Goal: Information Seeking & Learning: Get advice/opinions

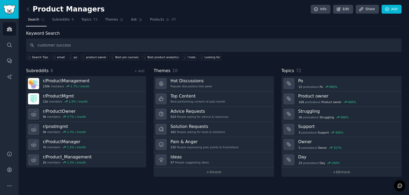
type input "customer success"
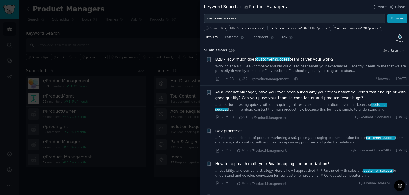
click at [287, 67] on link "Working at a B2B SaaS company and I’m curious to hear about your experiences. R…" at bounding box center [312, 68] width 192 height 9
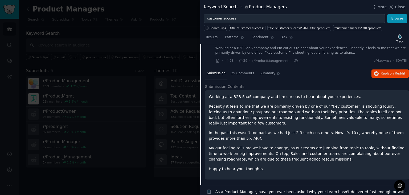
scroll to position [35, 0]
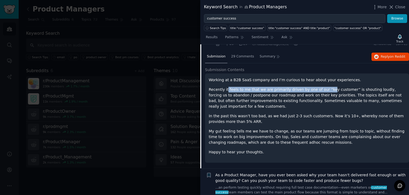
drag, startPoint x: 226, startPoint y: 89, endPoint x: 321, endPoint y: 90, distance: 95.1
click at [321, 90] on p "Recently it feels to me that we are primarily driven by one of our “key custome…" at bounding box center [307, 98] width 197 height 22
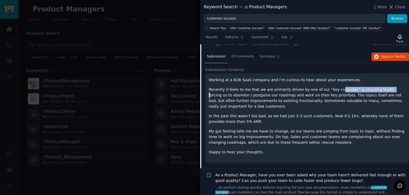
drag, startPoint x: 327, startPoint y: 89, endPoint x: 374, endPoint y: 88, distance: 47.2
click at [374, 88] on p "Recently it feels to me that we are primarily driven by one of our “key custome…" at bounding box center [307, 98] width 197 height 22
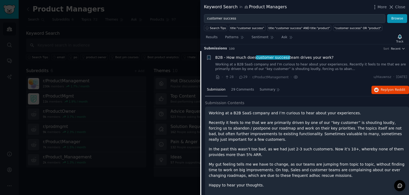
scroll to position [0, 0]
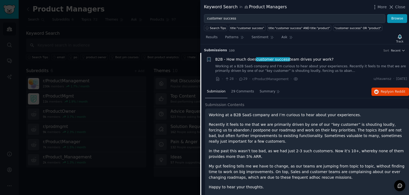
click at [291, 68] on link "Working at a B2B SaaS company and I’m curious to hear about your experiences. R…" at bounding box center [312, 68] width 192 height 9
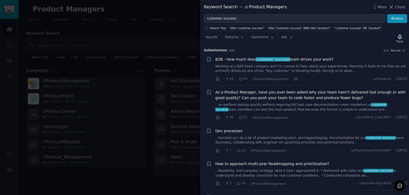
click at [317, 65] on link "Working at a B2B SaaS company and I’m curious to hear about your experiences. R…" at bounding box center [312, 68] width 192 height 9
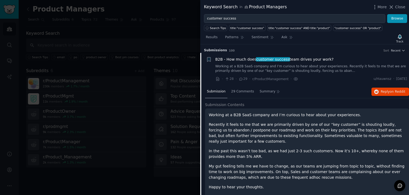
scroll to position [8, 0]
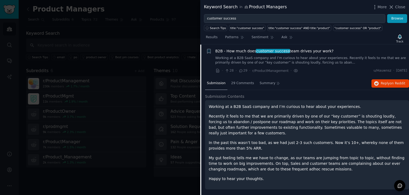
drag, startPoint x: 319, startPoint y: 118, endPoint x: 356, endPoint y: 133, distance: 39.7
click at [356, 133] on p "Recently it feels to me that we are primarily driven by one of our “key custome…" at bounding box center [307, 124] width 197 height 22
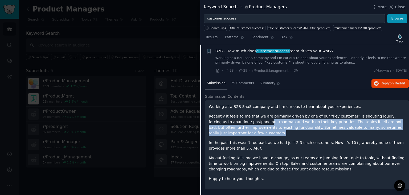
drag, startPoint x: 261, startPoint y: 120, endPoint x: 353, endPoint y: 132, distance: 92.5
click at [353, 132] on p "Recently it feels to me that we are primarily driven by one of our “key custome…" at bounding box center [307, 124] width 197 height 22
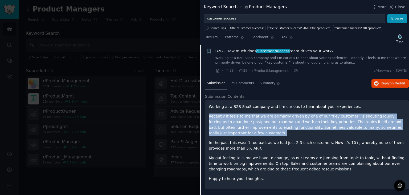
drag, startPoint x: 347, startPoint y: 129, endPoint x: 213, endPoint y: 114, distance: 135.6
click at [213, 114] on p "Recently it feels to me that we are primarily driven by one of our “key custome…" at bounding box center [307, 124] width 197 height 22
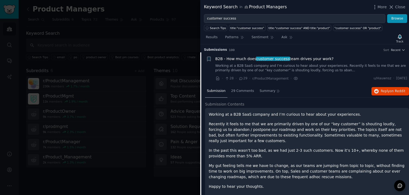
scroll to position [0, 0]
click at [282, 67] on link "Working at a B2B SaaS company and I’m curious to hear about your experiences. R…" at bounding box center [312, 68] width 192 height 9
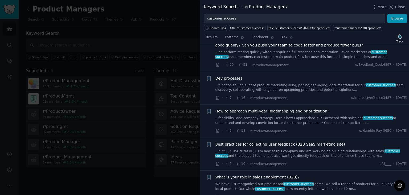
scroll to position [62, 0]
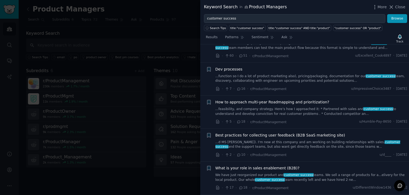
click at [280, 107] on link "...feasibility, and company strategy. Here’s how I approached it: * Partnered w…" at bounding box center [312, 111] width 192 height 9
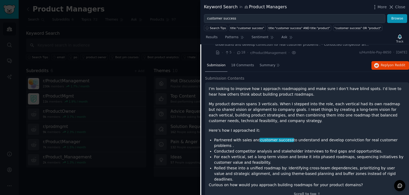
scroll to position [139, 0]
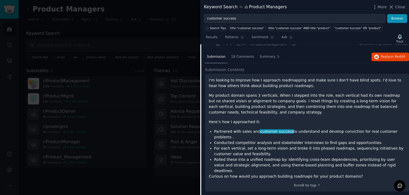
drag, startPoint x: 214, startPoint y: 131, endPoint x: 394, endPoint y: 129, distance: 180.4
click at [394, 129] on ul "Partnered with sales and customer success to understand and develop conviction …" at bounding box center [307, 150] width 197 height 45
click at [394, 129] on li "Partnered with sales and customer success to understand and develop conviction …" at bounding box center [309, 133] width 191 height 11
drag, startPoint x: 395, startPoint y: 129, endPoint x: 237, endPoint y: 94, distance: 161.9
click at [237, 94] on div "I’m looking to improve how I approach roadmapping and make sure I don’t have bl…" at bounding box center [307, 128] width 197 height 102
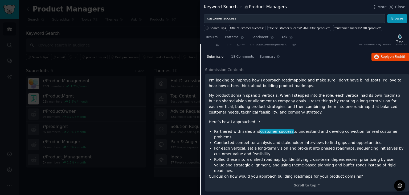
click at [237, 94] on p "My product domain spans 3 verticals. When I stepped into the role, each vertica…" at bounding box center [307, 103] width 197 height 22
drag, startPoint x: 237, startPoint y: 93, endPoint x: 265, endPoint y: 90, distance: 27.9
click at [265, 90] on div "I’m looking to improve how I approach roadmapping and make sure I don’t have bl…" at bounding box center [307, 128] width 197 height 102
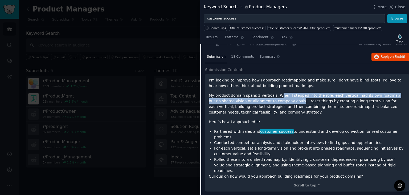
drag, startPoint x: 275, startPoint y: 92, endPoint x: 271, endPoint y: 102, distance: 11.0
click at [271, 102] on p "My product domain spans 3 verticals. When I stepped into the role, each vertica…" at bounding box center [307, 103] width 197 height 22
drag, startPoint x: 271, startPoint y: 102, endPoint x: 213, endPoint y: 97, distance: 57.8
click at [213, 97] on p "My product domain spans 3 verticals. When I stepped into the role, each vertica…" at bounding box center [307, 103] width 197 height 22
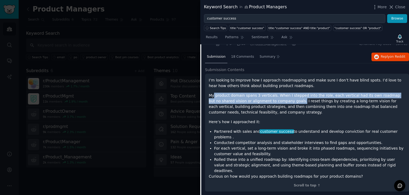
click at [213, 97] on p "My product domain spans 3 verticals. When I stepped into the role, each vertica…" at bounding box center [307, 103] width 197 height 22
drag, startPoint x: 213, startPoint y: 96, endPoint x: 270, endPoint y: 99, distance: 56.3
click at [270, 99] on p "My product domain spans 3 verticals. When I stepped into the role, each vertica…" at bounding box center [307, 103] width 197 height 22
drag, startPoint x: 271, startPoint y: 99, endPoint x: 268, endPoint y: 95, distance: 5.1
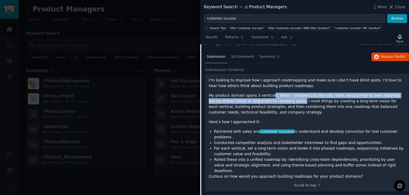
click at [268, 95] on p "My product domain spans 3 verticals. When I stepped into the role, each vertica…" at bounding box center [307, 103] width 197 height 22
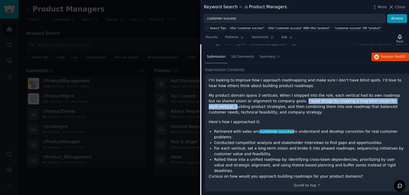
drag, startPoint x: 273, startPoint y: 101, endPoint x: 375, endPoint y: 100, distance: 102.3
click at [375, 100] on p "My product domain spans 3 verticals. When I stepped into the role, each vertica…" at bounding box center [307, 103] width 197 height 22
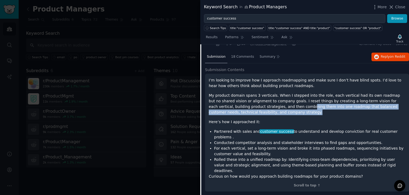
drag, startPoint x: 253, startPoint y: 107, endPoint x: 301, endPoint y: 110, distance: 48.4
click at [301, 110] on p "My product domain spans 3 verticals. When I stepped into the role, each vertica…" at bounding box center [307, 103] width 197 height 22
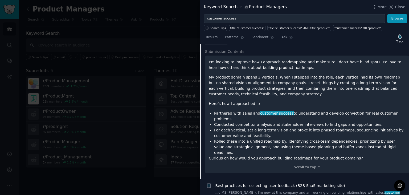
scroll to position [166, 0]
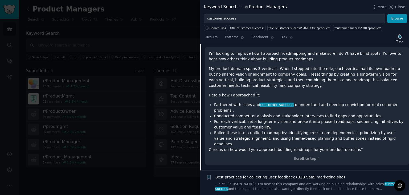
drag, startPoint x: 215, startPoint y: 103, endPoint x: 394, endPoint y: 101, distance: 179.1
click at [394, 102] on li "Partnered with sales and customer success to understand and develop conviction …" at bounding box center [309, 107] width 191 height 11
drag, startPoint x: 393, startPoint y: 102, endPoint x: 214, endPoint y: 105, distance: 178.8
click at [214, 105] on ul "Partnered with sales and customer success to understand and develop conviction …" at bounding box center [307, 124] width 197 height 45
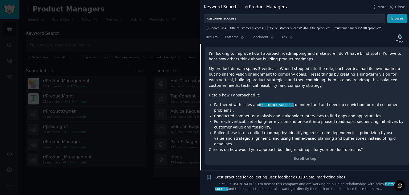
click at [214, 105] on ul "Partnered with sales and customer success to understand and develop conviction …" at bounding box center [307, 124] width 197 height 45
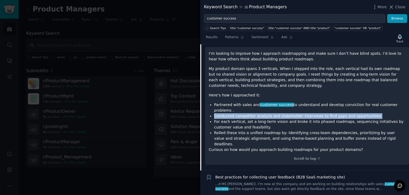
drag, startPoint x: 213, startPoint y: 110, endPoint x: 365, endPoint y: 109, distance: 151.3
click at [365, 109] on ul "Partnered with sales and customer success to understand and develop conviction …" at bounding box center [307, 124] width 197 height 45
click at [365, 113] on li "Conducted competitor analysis and stakeholder interviews to find gaps and oppor…" at bounding box center [309, 116] width 191 height 6
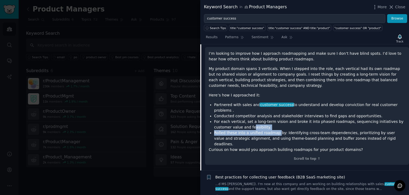
drag, startPoint x: 273, startPoint y: 123, endPoint x: 233, endPoint y: 118, distance: 39.9
click at [233, 118] on ul "Partnered with sales and customer success to understand and develop conviction …" at bounding box center [307, 124] width 197 height 45
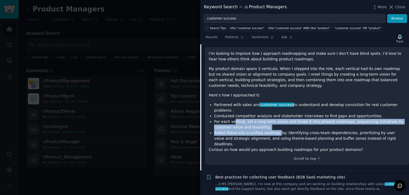
click at [233, 119] on li "For each vertical, set a long-term vision and broke it into phased roadmaps, se…" at bounding box center [309, 124] width 191 height 11
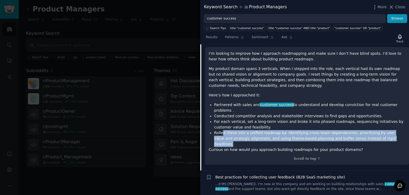
drag, startPoint x: 223, startPoint y: 126, endPoint x: 382, endPoint y: 129, distance: 158.8
click at [381, 130] on li "Rolled these into a unified roadmap by: Identifying cross-team dependencies, pr…" at bounding box center [309, 138] width 191 height 17
click at [382, 130] on li "Rolled these into a unified roadmap by: Identifying cross-team dependencies, pr…" at bounding box center [309, 138] width 191 height 17
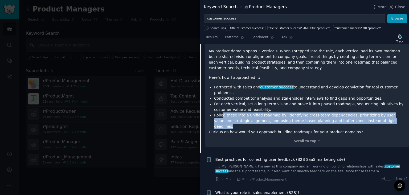
scroll to position [192, 0]
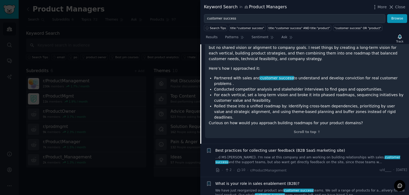
click at [317, 120] on p "Curious on how would you approach building roadmaps for your product domains?" at bounding box center [307, 123] width 197 height 6
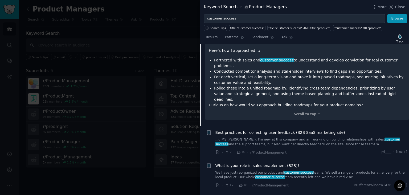
scroll to position [219, 0]
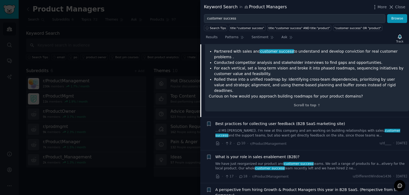
click at [260, 121] on span "Best practices for collecting user feedback (B2B SaaS marketing site)" at bounding box center [281, 124] width 130 height 6
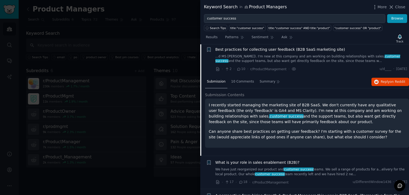
scroll to position [145, 0]
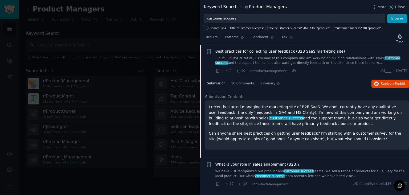
drag, startPoint x: 208, startPoint y: 107, endPoint x: 276, endPoint y: 124, distance: 69.9
click at [276, 125] on div "I recently started managing the marketing site of B2B SaaS. We don't currently …" at bounding box center [307, 124] width 204 height 49
click at [276, 124] on p "I recently started managing the marketing site of B2B SaaS. We don't currently …" at bounding box center [307, 115] width 197 height 22
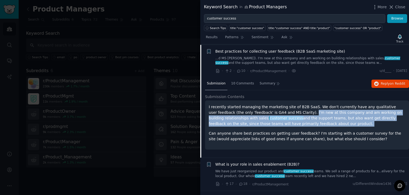
drag, startPoint x: 276, startPoint y: 124, endPoint x: 276, endPoint y: 112, distance: 11.8
click at [276, 112] on p "I recently started managing the marketing site of B2B SaaS. We don't currently …" at bounding box center [307, 115] width 197 height 22
drag, startPoint x: 276, startPoint y: 112, endPoint x: 277, endPoint y: 123, distance: 11.2
click at [277, 123] on p "I recently started managing the marketing site of B2B SaaS. We don't currently …" at bounding box center [307, 115] width 197 height 22
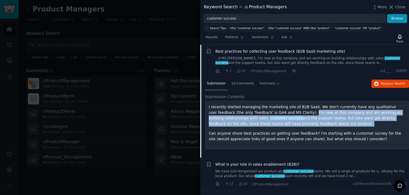
click at [277, 123] on p "I recently started managing the marketing site of B2B SaaS. We don't currently …" at bounding box center [307, 115] width 197 height 22
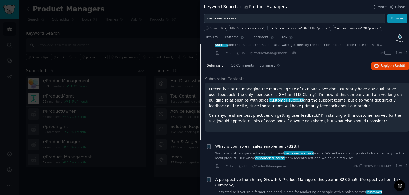
scroll to position [172, 0]
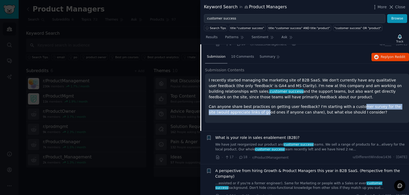
drag, startPoint x: 244, startPoint y: 109, endPoint x: 346, endPoint y: 108, distance: 101.8
click at [346, 108] on p "Can anyone share best practices on getting user feedback? I'm starting with a c…" at bounding box center [307, 109] width 197 height 11
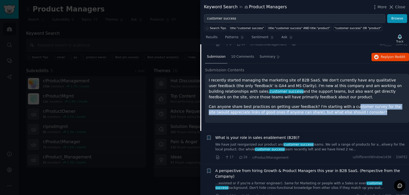
drag, startPoint x: 347, startPoint y: 111, endPoint x: 341, endPoint y: 102, distance: 10.7
click at [341, 102] on div "I recently started managing the marketing site of B2B SaaS. We don't currently …" at bounding box center [307, 96] width 197 height 38
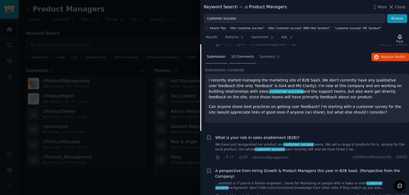
click at [238, 62] on div "10 Comments" at bounding box center [242, 57] width 27 height 13
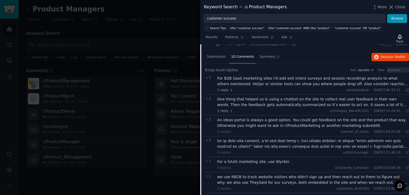
click at [250, 81] on div "For B2B SaaS marketing sites I'd add exit intent surveys and session recordings…" at bounding box center [313, 80] width 192 height 11
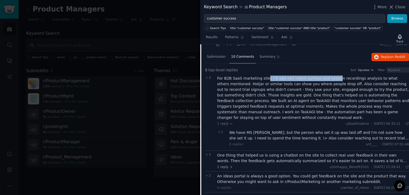
drag, startPoint x: 262, startPoint y: 79, endPoint x: 326, endPoint y: 76, distance: 63.5
click at [326, 76] on div "For B2B SaaS marketing sites I'd add exit intent surveys and session recordings…" at bounding box center [313, 97] width 192 height 45
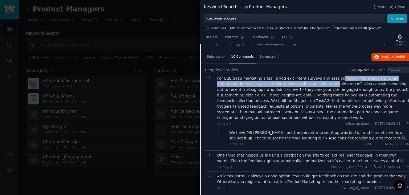
drag, startPoint x: 334, startPoint y: 77, endPoint x: 294, endPoint y: 85, distance: 40.0
click at [294, 85] on div "For B2B SaaS marketing sites I'd add exit intent surveys and session recordings…" at bounding box center [313, 97] width 192 height 45
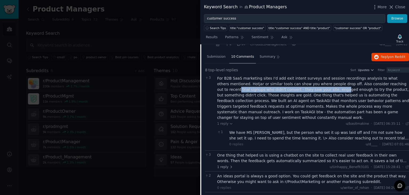
drag, startPoint x: 286, startPoint y: 87, endPoint x: 376, endPoint y: 85, distance: 90.6
click at [376, 85] on div "For B2B SaaS marketing sites I'd add exit intent surveys and session recordings…" at bounding box center [313, 97] width 192 height 45
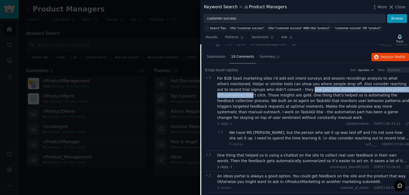
drag, startPoint x: 252, startPoint y: 88, endPoint x: 367, endPoint y: 89, distance: 115.1
click at [367, 89] on div "For B2B SaaS marketing sites I'd add exit intent surveys and session recordings…" at bounding box center [313, 97] width 192 height 45
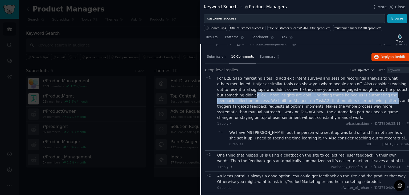
drag, startPoint x: 371, startPoint y: 88, endPoint x: 276, endPoint y: 101, distance: 96.3
click at [276, 101] on div "For B2B SaaS marketing sites I'd add exit intent surveys and session recordings…" at bounding box center [313, 97] width 192 height 45
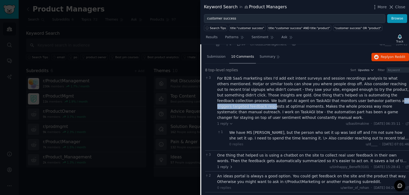
drag, startPoint x: 281, startPoint y: 101, endPoint x: 337, endPoint y: 98, distance: 55.8
click at [337, 98] on div "For B2B SaaS marketing sites I'd add exit intent surveys and session recordings…" at bounding box center [313, 97] width 192 height 45
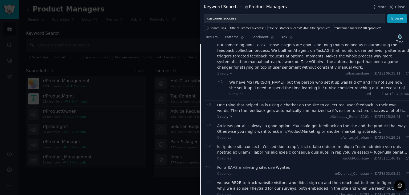
scroll to position [225, 0]
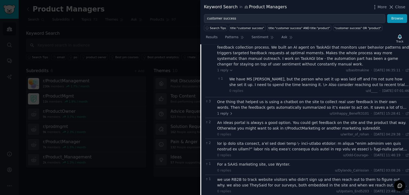
click at [287, 80] on div "We have MS [PERSON_NAME], but the person who set it up was laid off and I'm not…" at bounding box center [319, 81] width 180 height 11
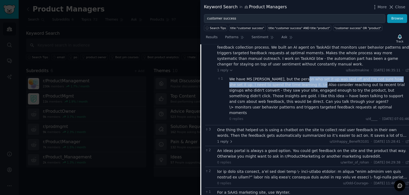
drag, startPoint x: 295, startPoint y: 75, endPoint x: 287, endPoint y: 79, distance: 8.5
click at [287, 79] on div "We have MS [PERSON_NAME], but the person who set it up was laid off and I'm not…" at bounding box center [319, 95] width 180 height 39
click at [288, 79] on div "We have MS [PERSON_NAME], but the person who set it up was laid off and I'm not…" at bounding box center [319, 95] width 180 height 39
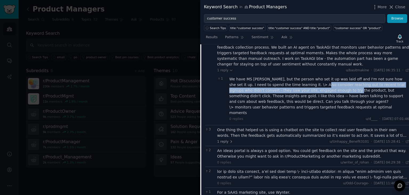
drag, startPoint x: 290, startPoint y: 79, endPoint x: 300, endPoint y: 82, distance: 9.7
click at [301, 82] on div "We have MS [PERSON_NAME], but the person who set it up was laid off and I'm not…" at bounding box center [319, 95] width 180 height 39
click at [300, 82] on div "We have MS [PERSON_NAME], but the person who set it up was laid off and I'm not…" at bounding box center [319, 95] width 180 height 39
drag, startPoint x: 279, startPoint y: 79, endPoint x: 303, endPoint y: 84, distance: 24.9
click at [303, 84] on div "We have MS [PERSON_NAME], but the person who set it up was laid off and I'm not…" at bounding box center [319, 95] width 180 height 39
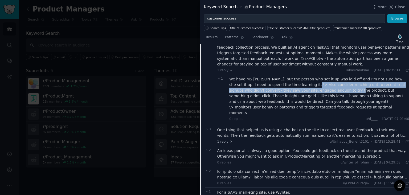
click at [303, 84] on div "We have MS [PERSON_NAME], but the person who set it up was laid off and I'm not…" at bounding box center [319, 95] width 180 height 39
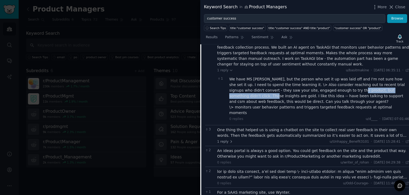
drag, startPoint x: 306, startPoint y: 84, endPoint x: 373, endPoint y: 81, distance: 67.0
click at [373, 81] on div "We have MS [PERSON_NAME], but the person who set it up was laid off and I'm not…" at bounding box center [319, 95] width 180 height 39
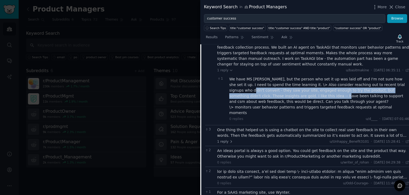
drag, startPoint x: 378, startPoint y: 81, endPoint x: 261, endPoint y: 88, distance: 117.8
click at [261, 88] on div "We have MS [PERSON_NAME], but the person who set it up was laid off and I'm not…" at bounding box center [319, 95] width 180 height 39
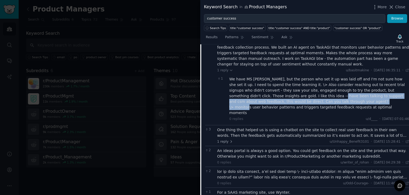
drag, startPoint x: 261, startPoint y: 88, endPoint x: 290, endPoint y: 97, distance: 30.7
click at [291, 97] on div "We have MS [PERSON_NAME], but the person who set it up was laid off and I'm not…" at bounding box center [319, 95] width 180 height 39
click at [290, 97] on div "We have MS [PERSON_NAME], but the person who set it up was laid off and I'm not…" at bounding box center [319, 95] width 180 height 39
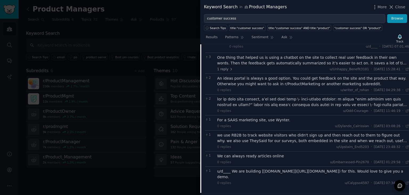
scroll to position [305, 0]
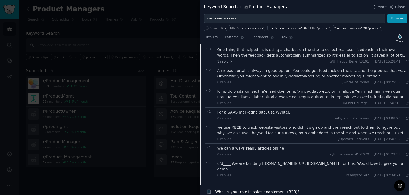
click at [240, 68] on div "An ideas portal is always a good option. You could get feedback on the site and…" at bounding box center [313, 73] width 192 height 11
click at [243, 68] on div "An ideas portal is always a good option. You could get feedback on the site and…" at bounding box center [313, 73] width 192 height 11
click at [249, 68] on div "An ideas portal is always a good option. You could get feedback on the site and…" at bounding box center [313, 73] width 192 height 11
click at [307, 68] on div "An ideas portal is always a good option. You could get feedback on the site and…" at bounding box center [313, 73] width 192 height 11
drag, startPoint x: 257, startPoint y: 60, endPoint x: 295, endPoint y: 61, distance: 38.4
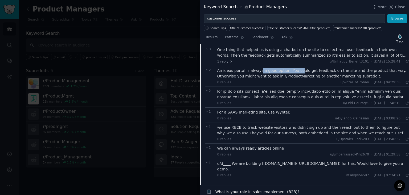
click at [295, 68] on div "An ideas portal is always a good option. You could get feedback on the site and…" at bounding box center [313, 73] width 192 height 11
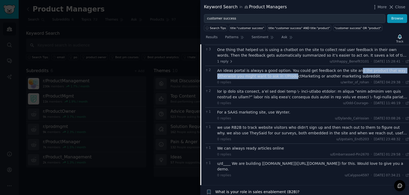
drag, startPoint x: 276, startPoint y: 60, endPoint x: 345, endPoint y: 60, distance: 69.0
click at [345, 68] on div "An ideas portal is always a good option. You could get feedback on the site and…" at bounding box center [313, 73] width 192 height 11
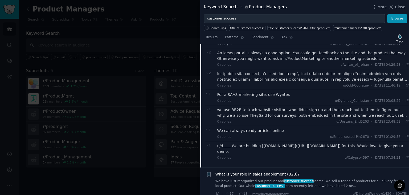
scroll to position [332, 0]
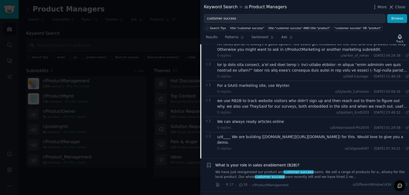
click at [274, 83] on div "For a SAAS marketing site, use Wynter." at bounding box center [313, 86] width 192 height 6
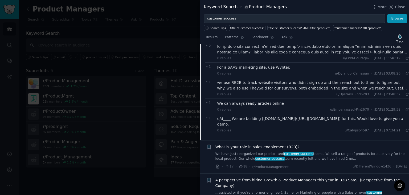
scroll to position [358, 0]
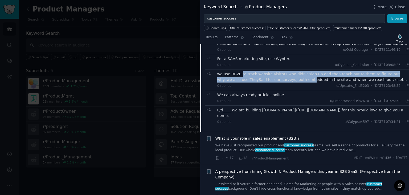
drag, startPoint x: 239, startPoint y: 62, endPoint x: 275, endPoint y: 68, distance: 37.0
click at [275, 71] on div "we use RB2B to track website visitors who didn't sign up and then reach out to …" at bounding box center [313, 76] width 192 height 11
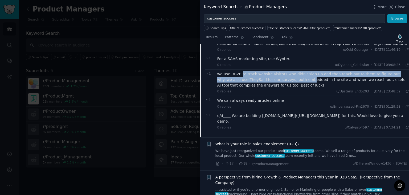
click at [276, 71] on div "we use RB2B to track website visitors who didn't sign up and then reach out to …" at bounding box center [313, 79] width 192 height 17
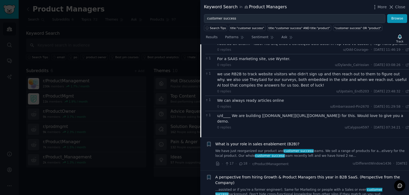
click at [270, 71] on div "we use RB2B to track website visitors who didn't sign up and then reach out to …" at bounding box center [313, 79] width 192 height 17
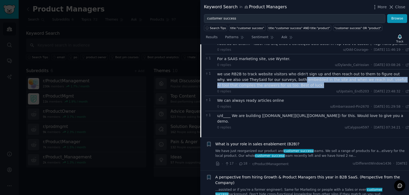
drag, startPoint x: 269, startPoint y: 73, endPoint x: 265, endPoint y: 68, distance: 5.7
click at [265, 71] on div "we use RB2B to track website visitors who didn't sign up and then reach out to …" at bounding box center [313, 79] width 192 height 17
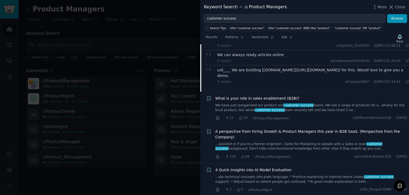
scroll to position [412, 0]
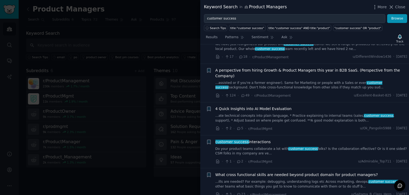
click at [343, 146] on link "Do your product teams collaborate a lot with customer success folks? Is the col…" at bounding box center [312, 150] width 192 height 9
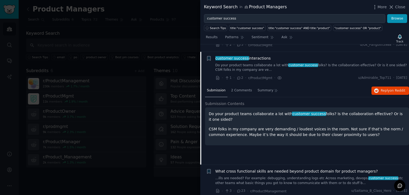
scroll to position [277, 0]
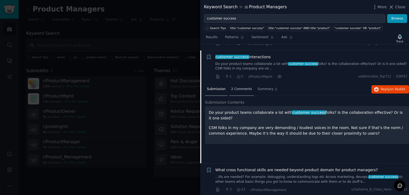
click at [245, 87] on div "2 Comments" at bounding box center [241, 89] width 25 height 13
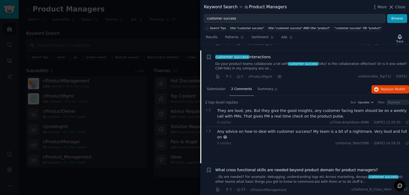
click at [238, 108] on div "They are loud, yes. But they give the good insights, any customer facing team s…" at bounding box center [313, 113] width 192 height 11
click at [234, 108] on div "They are loud, yes. But they give the good insights, any customer facing team s…" at bounding box center [313, 113] width 192 height 11
click at [241, 108] on div "They are loud, yes. But they give the good insights, any customer facing team s…" at bounding box center [313, 113] width 192 height 11
drag, startPoint x: 290, startPoint y: 102, endPoint x: 315, endPoint y: 104, distance: 25.1
click at [315, 108] on div "They are loud, yes. But they give the good insights, any customer facing team s…" at bounding box center [313, 113] width 192 height 11
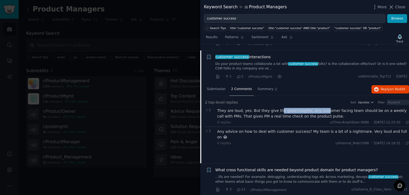
click at [315, 108] on div "They are loud, yes. But they give the good insights, any customer facing team s…" at bounding box center [313, 113] width 192 height 11
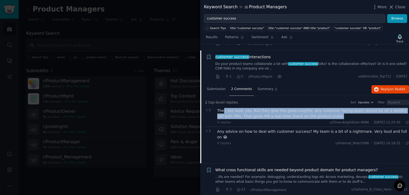
drag, startPoint x: 315, startPoint y: 109, endPoint x: 223, endPoint y: 106, distance: 92.0
click at [223, 108] on div "They are loud, yes. But they give the good insights, any customer facing team s…" at bounding box center [313, 113] width 192 height 11
click at [222, 108] on div "They are loud, yes. But they give the good insights, any customer facing team s…" at bounding box center [313, 113] width 192 height 11
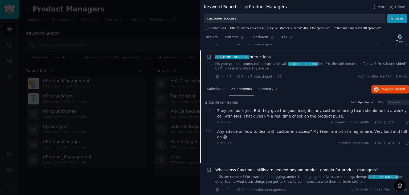
scroll to position [303, 0]
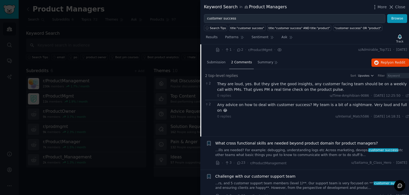
click at [242, 114] on div "0 replies u/Internal_Match586 · [DATE] 14:18:31 Sat 28/06/2025 ·" at bounding box center [313, 116] width 192 height 5
click at [248, 102] on div "Any advice on how to deal with customer success? My team is a bit of a nightmar…" at bounding box center [313, 107] width 192 height 11
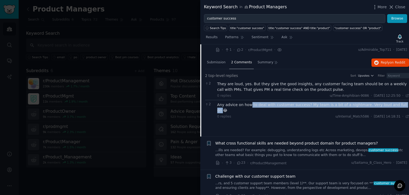
drag, startPoint x: 260, startPoint y: 98, endPoint x: 389, endPoint y: 95, distance: 129.3
click at [389, 100] on div "2 Any advice on how to deal with customer success? My team is a bit of a nightm…" at bounding box center [307, 110] width 204 height 21
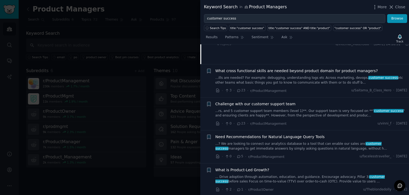
scroll to position [383, 0]
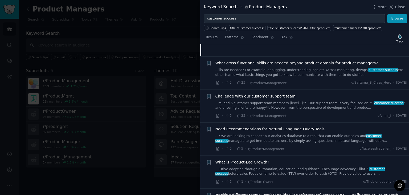
click at [229, 93] on div "Challenge with our customer support team ...rs, and 5 customer support team mem…" at bounding box center [312, 101] width 192 height 17
click at [245, 101] on link "...rs, and 5 customer support team members (level 1)**. Our support team is ver…" at bounding box center [312, 105] width 192 height 9
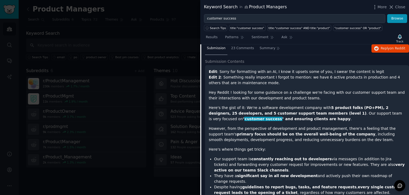
scroll to position [342, 0]
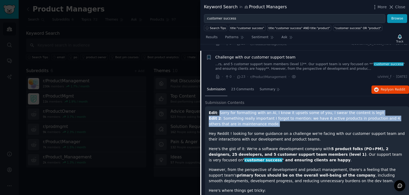
drag, startPoint x: 218, startPoint y: 106, endPoint x: 255, endPoint y: 115, distance: 38.3
click at [255, 115] on p "Edit : Sorry for formatting with an AI, I know it upsets some of you, I swear t…" at bounding box center [307, 118] width 197 height 17
click at [255, 116] on p "Edit : Sorry for formatting with an AI, I know it upsets some of you, I swear t…" at bounding box center [307, 118] width 197 height 17
click at [249, 118] on p "Edit : Sorry for formatting with an AI, I know it upsets some of you, I swear t…" at bounding box center [307, 118] width 197 height 17
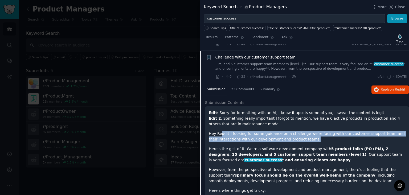
drag, startPoint x: 221, startPoint y: 126, endPoint x: 305, endPoint y: 131, distance: 83.5
click at [305, 131] on p "Hey Reddit ! looking for some guidance on a challenge we're facing with our cus…" at bounding box center [307, 136] width 197 height 11
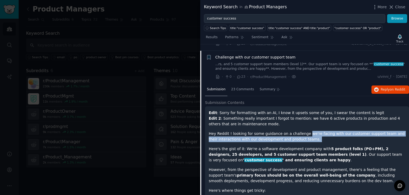
drag, startPoint x: 305, startPoint y: 131, endPoint x: 304, endPoint y: 120, distance: 10.2
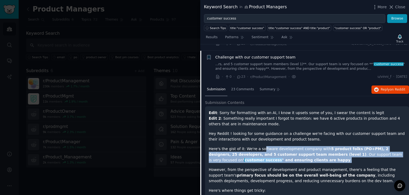
drag, startPoint x: 259, startPoint y: 142, endPoint x: 282, endPoint y: 152, distance: 25.4
click at [282, 152] on p "Here's the gist of it: We're a software development company with 5 product folk…" at bounding box center [307, 154] width 197 height 17
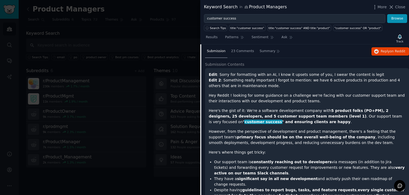
scroll to position [378, 0]
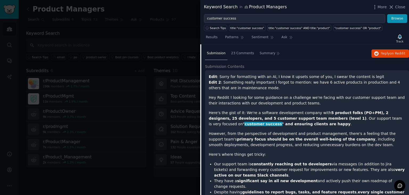
click at [237, 80] on p "Edit : Sorry for formatting with an AI, I know it upsets some of you, I swear t…" at bounding box center [307, 82] width 197 height 17
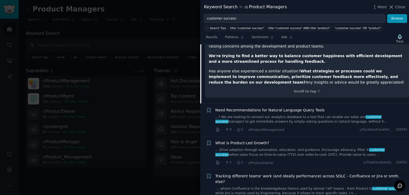
scroll to position [563, 0]
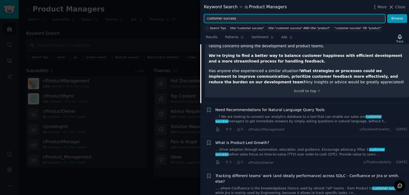
drag, startPoint x: 238, startPoint y: 21, endPoint x: 170, endPoint y: 13, distance: 68.9
click at [170, 13] on div "Keyword Search in Product Managers More Close customer success Browse Search Ti…" at bounding box center [204, 97] width 409 height 195
click at [387, 14] on button "Browse" at bounding box center [397, 18] width 20 height 9
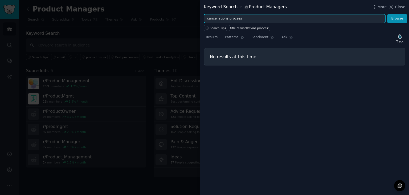
drag, startPoint x: 227, startPoint y: 21, endPoint x: 229, endPoint y: 18, distance: 3.5
click at [229, 18] on input "cancellations process" at bounding box center [294, 18] width 181 height 9
click at [387, 14] on button "Browse" at bounding box center [397, 18] width 20 height 9
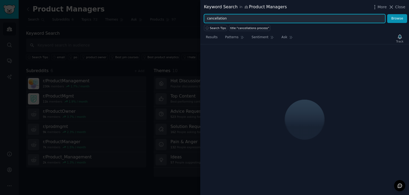
type input "cancellation"
click at [387, 14] on button "Browse" at bounding box center [397, 18] width 20 height 9
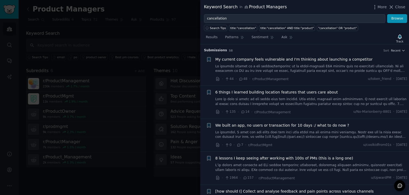
click at [271, 64] on link at bounding box center [312, 68] width 192 height 9
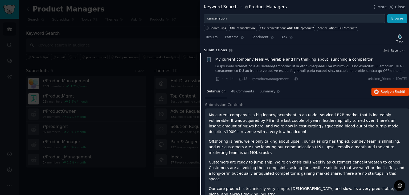
scroll to position [8, 0]
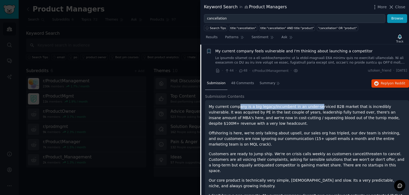
drag, startPoint x: 237, startPoint y: 108, endPoint x: 311, endPoint y: 104, distance: 74.5
click at [311, 104] on p "My current company is a big legacy/incumbent in an under-serviced B2B market th…" at bounding box center [307, 115] width 197 height 22
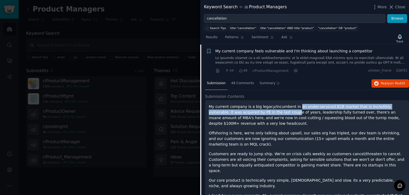
drag, startPoint x: 292, startPoint y: 107, endPoint x: 260, endPoint y: 114, distance: 32.6
click at [260, 114] on p "My current company is a big legacy/incumbent in an under-serviced B2B market th…" at bounding box center [307, 115] width 197 height 22
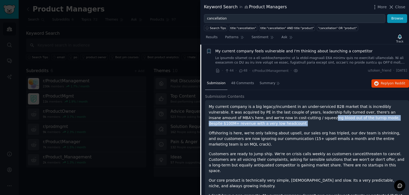
drag, startPoint x: 265, startPoint y: 114, endPoint x: 331, endPoint y: 124, distance: 66.8
click at [331, 124] on p "My current company is a big legacy/incumbent in an under-serviced B2B market th…" at bounding box center [307, 115] width 197 height 22
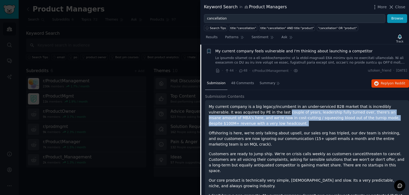
drag, startPoint x: 331, startPoint y: 124, endPoint x: 250, endPoint y: 111, distance: 82.0
click at [250, 111] on p "My current company is a big legacy/incumbent in an under-serviced B2B market th…" at bounding box center [307, 115] width 197 height 22
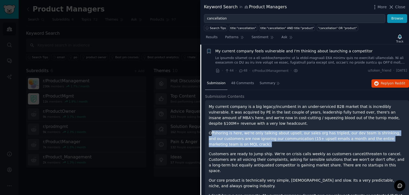
drag, startPoint x: 210, startPoint y: 134, endPoint x: 231, endPoint y: 143, distance: 22.5
click at [231, 143] on p "Offshoring is here, we're only talking about upsell, our sales org has tripled,…" at bounding box center [307, 138] width 197 height 17
drag, startPoint x: 231, startPoint y: 143, endPoint x: 238, endPoint y: 127, distance: 17.4
click at [238, 127] on div "My current company is a big legacy/incumbent in an under-serviced B2B market th…" at bounding box center [307, 163] width 197 height 119
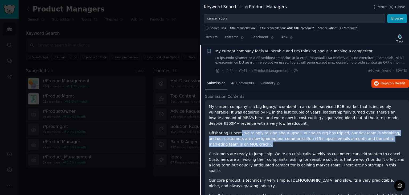
click at [238, 127] on div "My current company is a big legacy/incumbent in an under-serviced B2B market th…" at bounding box center [307, 163] width 197 height 119
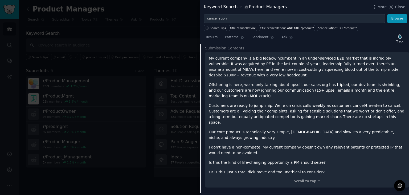
scroll to position [57, 0]
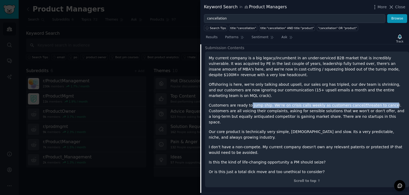
drag, startPoint x: 248, startPoint y: 107, endPoint x: 374, endPoint y: 105, distance: 126.6
click at [374, 105] on p "Customers are ready to jump ship. We're on crisis calls weekly as customers can…" at bounding box center [307, 113] width 197 height 22
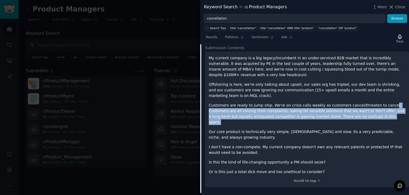
drag, startPoint x: 374, startPoint y: 105, endPoint x: 357, endPoint y: 115, distance: 20.3
click at [357, 115] on p "Customers are ready to jump ship. We're on crisis calls weekly as customers can…" at bounding box center [307, 113] width 197 height 22
drag, startPoint x: 357, startPoint y: 115, endPoint x: 376, endPoint y: 103, distance: 22.8
click at [376, 103] on p "Customers are ready to jump ship. We're on crisis calls weekly as customers can…" at bounding box center [307, 113] width 197 height 22
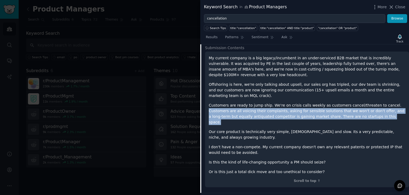
click at [376, 103] on p "Customers are ready to jump ship. We're on crisis calls weekly as customers can…" at bounding box center [307, 113] width 197 height 22
drag, startPoint x: 376, startPoint y: 103, endPoint x: 374, endPoint y: 116, distance: 13.1
click at [374, 116] on p "Customers are ready to jump ship. We're on crisis calls weekly as customers can…" at bounding box center [307, 113] width 197 height 22
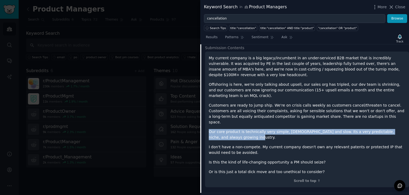
drag, startPoint x: 374, startPoint y: 116, endPoint x: 372, endPoint y: 129, distance: 13.8
click at [372, 129] on div "My current company is a big legacy/incumbent in an under-serviced B2B market th…" at bounding box center [307, 114] width 197 height 119
click at [372, 129] on p "Our core product is technically very simple, [DEMOGRAPHIC_DATA] and slow. Its a…" at bounding box center [307, 134] width 197 height 11
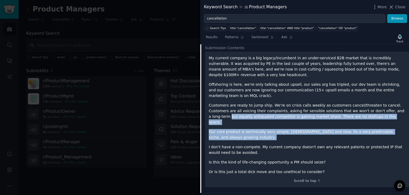
drag, startPoint x: 372, startPoint y: 129, endPoint x: 377, endPoint y: 112, distance: 17.9
click at [377, 112] on div "My current company is a big legacy/incumbent in an under-serviced B2B market th…" at bounding box center [307, 114] width 197 height 119
click at [377, 112] on p "Customers are ready to jump ship. We're on crisis calls weekly as customers can…" at bounding box center [307, 113] width 197 height 22
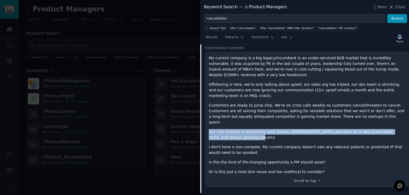
drag, startPoint x: 374, startPoint y: 118, endPoint x: 371, endPoint y: 130, distance: 13.1
click at [371, 130] on div "My current company is a big legacy/incumbent in an under-serviced B2B market th…" at bounding box center [307, 114] width 197 height 119
click at [371, 130] on p "Our core product is technically very simple, [DEMOGRAPHIC_DATA] and slow. Its a…" at bounding box center [307, 134] width 197 height 11
drag, startPoint x: 371, startPoint y: 130, endPoint x: 371, endPoint y: 118, distance: 12.8
click at [371, 118] on div "My current company is a big legacy/incumbent in an under-serviced B2B market th…" at bounding box center [307, 114] width 197 height 119
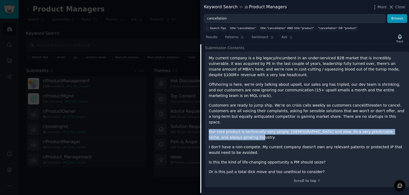
click at [371, 118] on p "Customers are ready to jump ship. We're on crisis calls weekly as customers can…" at bounding box center [307, 113] width 197 height 22
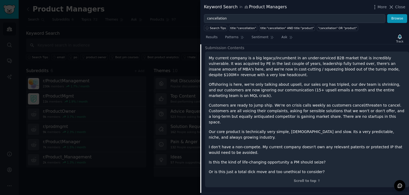
scroll to position [86, 0]
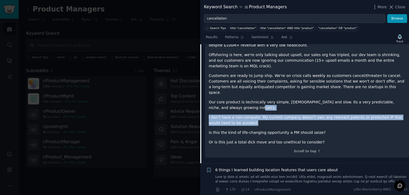
drag, startPoint x: 352, startPoint y: 104, endPoint x: 354, endPoint y: 116, distance: 12.2
click at [354, 116] on div "My current company is a big legacy/incumbent in an under-serviced B2B market th…" at bounding box center [307, 85] width 197 height 119
click at [354, 116] on p "I don't have a non-compete. My current company doesn't own any relevant patents…" at bounding box center [307, 119] width 197 height 11
drag, startPoint x: 354, startPoint y: 116, endPoint x: 357, endPoint y: 103, distance: 13.1
click at [357, 103] on div "My current company is a big legacy/incumbent in an under-serviced B2B market th…" at bounding box center [307, 85] width 197 height 119
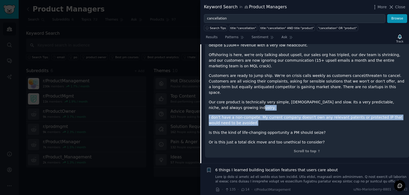
click at [357, 103] on p "Our core product is technically very simple, [DEMOGRAPHIC_DATA] and slow. Its a…" at bounding box center [307, 104] width 197 height 11
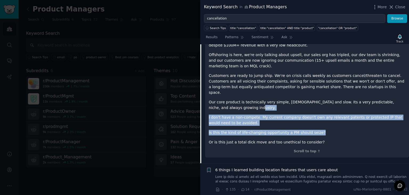
drag, startPoint x: 357, startPoint y: 103, endPoint x: 357, endPoint y: 124, distance: 21.6
click at [357, 124] on div "My current company is a big legacy/incumbent in an under-serviced B2B market th…" at bounding box center [307, 85] width 197 height 119
click at [357, 129] on p "Is this the kind of life-changing opportunity a PM should seize?" at bounding box center [307, 132] width 197 height 6
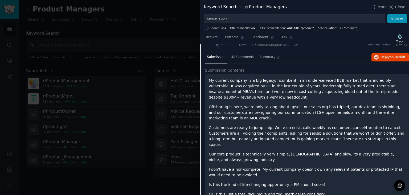
scroll to position [30, 0]
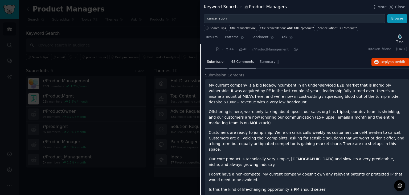
click at [241, 63] on span "48 Comments" at bounding box center [242, 61] width 23 height 5
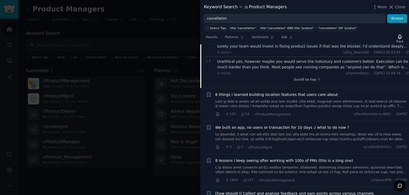
scroll to position [491, 0]
click at [301, 124] on span "We built an app, no users or transaction for 10 days :/ what to do now ?" at bounding box center [283, 127] width 134 height 6
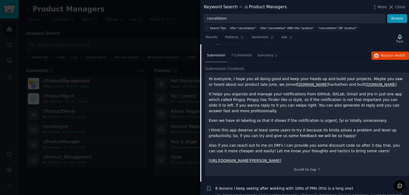
scroll to position [103, 0]
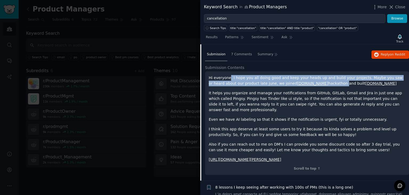
drag, startPoint x: 228, startPoint y: 77, endPoint x: 305, endPoint y: 82, distance: 77.2
click at [305, 82] on p "Hi everyone, I hope you all doing good and keep your heads up and build your pr…" at bounding box center [307, 80] width 197 height 11
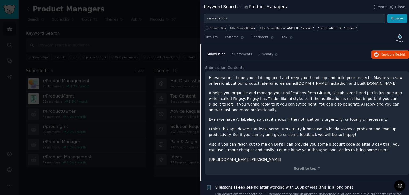
click at [305, 82] on p "Hi everyone, I hope you all doing good and keep your heads up and build your pr…" at bounding box center [307, 80] width 197 height 11
drag, startPoint x: 222, startPoint y: 92, endPoint x: 343, endPoint y: 94, distance: 121.5
click at [343, 94] on p "It helps you organize and manage your notifications from GitHub, GitLab, Gmail …" at bounding box center [307, 101] width 197 height 22
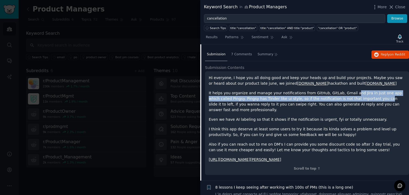
drag, startPoint x: 343, startPoint y: 94, endPoint x: 350, endPoint y: 100, distance: 9.2
click at [350, 100] on p "It helps you organize and manage your notifications from GitHub, GitLab, Gmail …" at bounding box center [307, 101] width 197 height 22
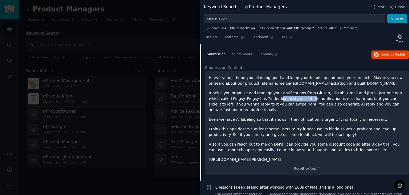
drag, startPoint x: 254, startPoint y: 99, endPoint x: 284, endPoint y: 99, distance: 30.4
click at [284, 99] on p "It helps you organize and manage your notifications from GitHub, GitLab, Gmail …" at bounding box center [307, 101] width 197 height 22
click at [285, 99] on p "It helps you organize and manage your notifications from GitHub, GitLab, Gmail …" at bounding box center [307, 101] width 197 height 22
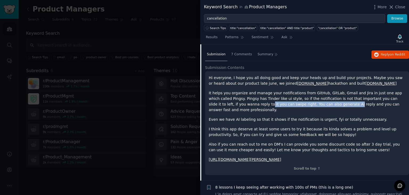
drag, startPoint x: 221, startPoint y: 106, endPoint x: 300, endPoint y: 101, distance: 79.0
click at [300, 101] on p "It helps you organize and manage your notifications from GitHub, GitLab, Gmail …" at bounding box center [307, 101] width 197 height 22
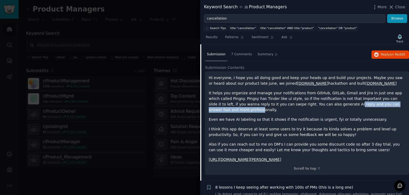
drag, startPoint x: 300, startPoint y: 101, endPoint x: 382, endPoint y: 103, distance: 82.1
click at [382, 103] on p "It helps you organize and manage your notifications from GitHub, GitLab, Gmail …" at bounding box center [307, 101] width 197 height 22
drag, startPoint x: 382, startPoint y: 103, endPoint x: 364, endPoint y: 108, distance: 19.0
click at [364, 108] on div "Hi everyone, I hope you all doing good and keep your heads up and build your pr…" at bounding box center [307, 118] width 197 height 87
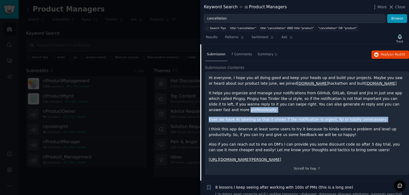
click at [303, 109] on div "Hi everyone, I hope you all doing good and keep your heads up and build your pr…" at bounding box center [307, 118] width 197 height 87
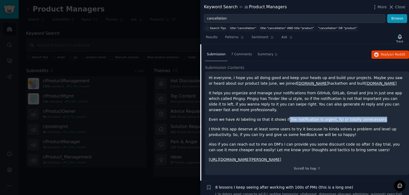
drag, startPoint x: 280, startPoint y: 107, endPoint x: 373, endPoint y: 111, distance: 93.3
click at [373, 111] on div "Hi everyone, I hope you all doing good and keep your heads up and build your pr…" at bounding box center [307, 118] width 197 height 87
click at [373, 116] on p "Even we have AI labeling so that it shows if the notification is urgent, fyi or…" at bounding box center [307, 119] width 197 height 6
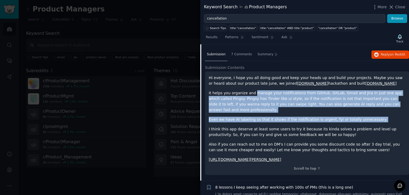
drag, startPoint x: 373, startPoint y: 111, endPoint x: 260, endPoint y: 93, distance: 114.6
click at [260, 93] on div "Hi everyone, I hope you all doing good and keep your heads up and build your pr…" at bounding box center [307, 118] width 197 height 87
click at [260, 93] on p "It helps you organize and manage your notifications from GitHub, GitLab, Gmail …" at bounding box center [307, 101] width 197 height 22
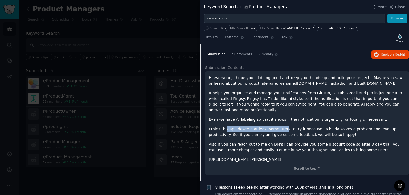
drag, startPoint x: 224, startPoint y: 123, endPoint x: 279, endPoint y: 122, distance: 54.6
click at [279, 126] on p "I think this app deserve at least some users to try it because its kinda solves…" at bounding box center [307, 131] width 197 height 11
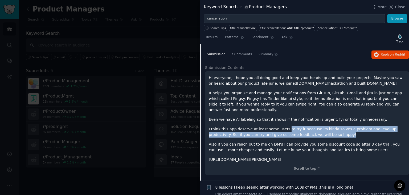
drag, startPoint x: 280, startPoint y: 122, endPoint x: 311, endPoint y: 127, distance: 31.6
click at [311, 127] on p "I think this app deserve at least some users to try it because its kinda solves…" at bounding box center [307, 131] width 197 height 11
drag, startPoint x: 311, startPoint y: 127, endPoint x: 282, endPoint y: 122, distance: 29.8
click at [282, 126] on p "I think this app deserve at least some users to try it because its kinda solves…" at bounding box center [307, 131] width 197 height 11
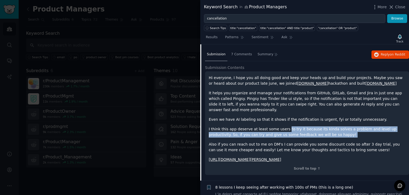
click at [282, 126] on p "I think this app deserve at least some users to try it because its kinda solves…" at bounding box center [307, 131] width 197 height 11
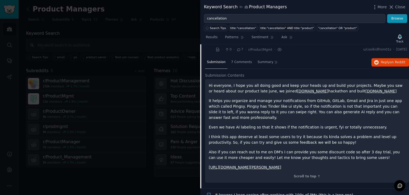
scroll to position [95, 0]
click at [241, 63] on span "7 Comments" at bounding box center [241, 62] width 21 height 5
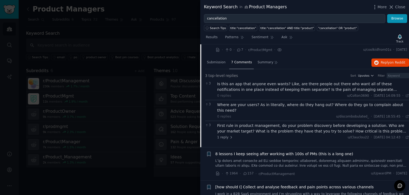
click at [239, 86] on div "Is this an app that anyone even wants? Like, are there people out there who wan…" at bounding box center [313, 86] width 192 height 11
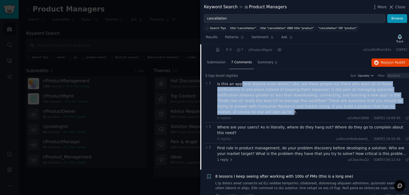
drag, startPoint x: 240, startPoint y: 86, endPoint x: 338, endPoint y: 103, distance: 100.1
click at [338, 103] on div "Is this an app that anyone even wants? Like, are there people out there who wan…" at bounding box center [313, 98] width 192 height 34
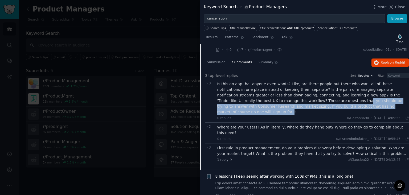
drag, startPoint x: 338, startPoint y: 103, endPoint x: 274, endPoint y: 101, distance: 64.2
click at [274, 101] on div "Is this an app that anyone even wants? Like, are there people out there who wan…" at bounding box center [313, 98] width 192 height 34
drag, startPoint x: 274, startPoint y: 101, endPoint x: 323, endPoint y: 105, distance: 49.2
click at [323, 105] on div "Is this an app that anyone even wants? Like, are there people out there who wan…" at bounding box center [313, 98] width 192 height 34
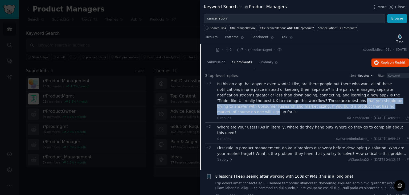
click at [323, 105] on div "Is this an app that anyone even wants? Like, are there people out there who wan…" at bounding box center [313, 98] width 192 height 34
drag, startPoint x: 271, startPoint y: 100, endPoint x: 344, endPoint y: 107, distance: 73.3
click at [344, 107] on div "Is this an app that anyone even wants? Like, are there people out there who wan…" at bounding box center [313, 98] width 192 height 34
drag, startPoint x: 343, startPoint y: 107, endPoint x: 235, endPoint y: 100, distance: 108.6
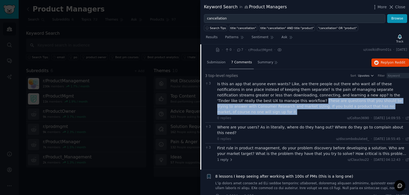
click at [235, 100] on div "Is this an app that anyone even wants? Like, are there people out there who wan…" at bounding box center [313, 98] width 192 height 34
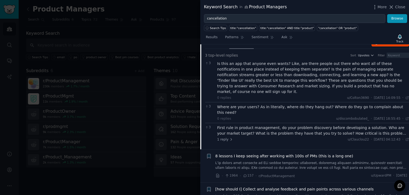
click at [244, 104] on div "Where are your users? As in literally, where do they hang out? Where do they go…" at bounding box center [313, 109] width 192 height 11
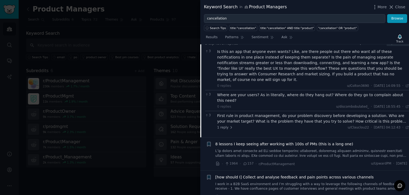
scroll to position [128, 0]
click at [264, 112] on div "First rule in product management, do your problem discovery before developing a…" at bounding box center [313, 117] width 192 height 11
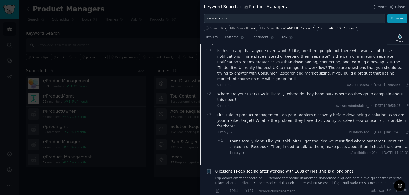
scroll to position [138, 0]
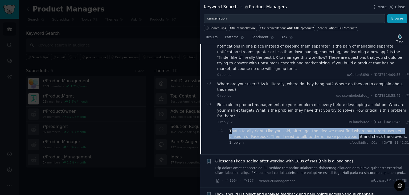
drag, startPoint x: 231, startPoint y: 112, endPoint x: 324, endPoint y: 119, distance: 92.9
click at [324, 128] on div "That's totally right. Like you said, after I got the idea we must find where ou…" at bounding box center [319, 133] width 180 height 11
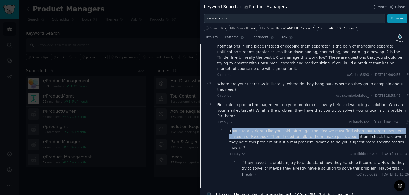
click at [324, 128] on div "That's totally right. Like you said, after I got the idea we must find where ou…" at bounding box center [319, 139] width 180 height 22
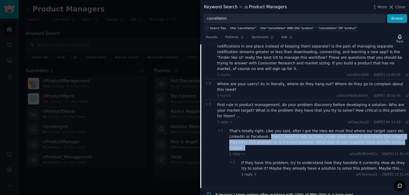
drag, startPoint x: 247, startPoint y: 119, endPoint x: 374, endPoint y: 124, distance: 127.5
click at [374, 128] on div "That's totally right. Like you said, after I got the idea we must find where ou…" at bounding box center [319, 139] width 180 height 22
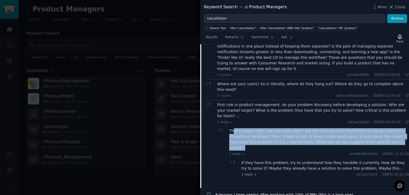
drag, startPoint x: 371, startPoint y: 123, endPoint x: 234, endPoint y: 115, distance: 137.5
click at [234, 128] on div "That's totally right. Like you said, after I got the idea we must find where ou…" at bounding box center [319, 139] width 180 height 22
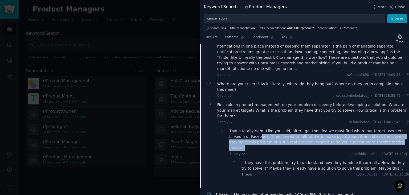
drag, startPoint x: 240, startPoint y: 116, endPoint x: 361, endPoint y: 122, distance: 121.4
click at [361, 128] on div "That's totally right. Like you said, after I got the idea we must find where ou…" at bounding box center [319, 139] width 180 height 22
drag, startPoint x: 361, startPoint y: 122, endPoint x: 284, endPoint y: 119, distance: 77.3
click at [284, 128] on div "That's totally right. Like you said, after I got the idea we must find where ou…" at bounding box center [319, 139] width 180 height 22
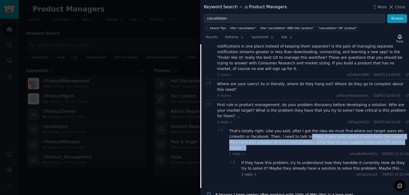
click at [284, 128] on div "That's totally right. Like you said, after I got the idea we must find where ou…" at bounding box center [319, 139] width 180 height 22
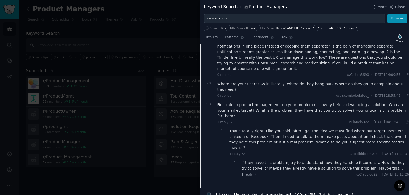
click at [250, 160] on div "If they have this problem, try to understand how they handdle it currently. How…" at bounding box center [326, 165] width 168 height 11
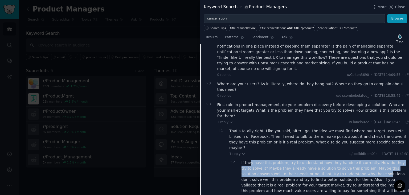
drag, startPoint x: 250, startPoint y: 139, endPoint x: 334, endPoint y: 149, distance: 83.7
click at [334, 160] on div "If they have this problem, try to understand how they handdle it currently. How…" at bounding box center [326, 179] width 168 height 39
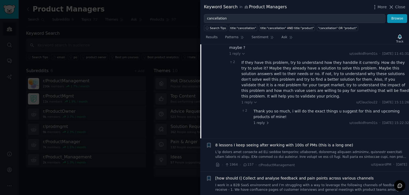
scroll to position [238, 0]
click at [329, 142] on div "8 lessons I keep seeing after working with 100s of PMs (this is a long one)" at bounding box center [312, 150] width 192 height 17
click at [309, 142] on div "8 lessons I keep seeing after working with 100s of PMs (this is a long one)" at bounding box center [312, 150] width 192 height 17
click at [299, 142] on span "8 lessons I keep seeing after working with 100s of PMs (this is a long one)" at bounding box center [285, 145] width 138 height 6
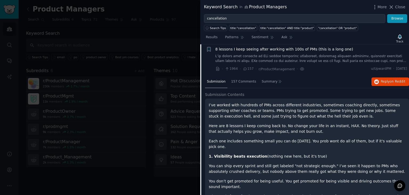
scroll to position [107, 0]
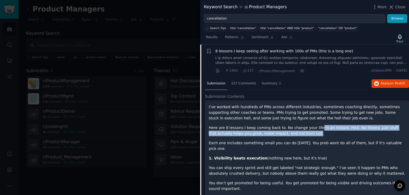
drag, startPoint x: 310, startPoint y: 126, endPoint x: 364, endPoint y: 133, distance: 54.8
click at [364, 133] on p "Here are 8 lessons I keep coming back to. No change your life in an instant, HA…" at bounding box center [307, 130] width 197 height 11
drag, startPoint x: 364, startPoint y: 133, endPoint x: 361, endPoint y: 120, distance: 13.5
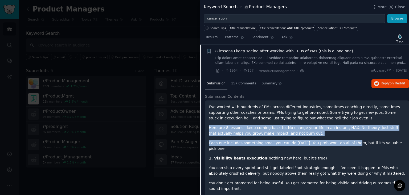
drag, startPoint x: 339, startPoint y: 118, endPoint x: 345, endPoint y: 135, distance: 18.0
drag, startPoint x: 338, startPoint y: 129, endPoint x: 352, endPoint y: 149, distance: 24.5
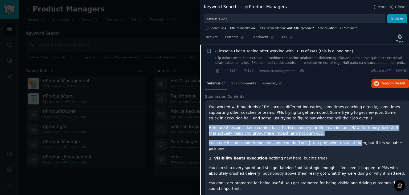
click at [352, 155] on p "1. Visibility beats execution (nothing new here, but it's true)" at bounding box center [307, 158] width 197 height 6
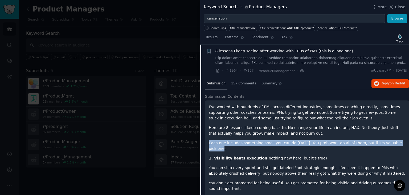
drag, startPoint x: 335, startPoint y: 133, endPoint x: 393, endPoint y: 144, distance: 59.2
click at [393, 144] on p "Each one includes something small you can do [DATE]. You prob wont do all of th…" at bounding box center [307, 145] width 197 height 11
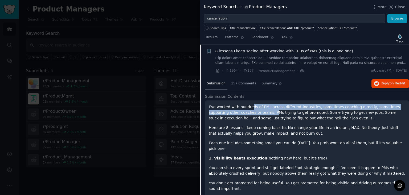
drag, startPoint x: 248, startPoint y: 107, endPoint x: 250, endPoint y: 111, distance: 5.1
click at [250, 111] on p "I’ve worked with hundreds of PMs across different industries, sometimes coachin…" at bounding box center [307, 112] width 197 height 17
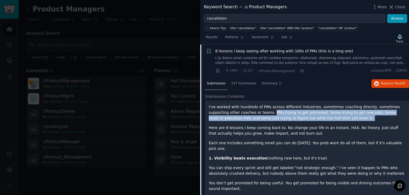
drag, startPoint x: 250, startPoint y: 111, endPoint x: 330, endPoint y: 118, distance: 79.9
click at [330, 118] on p "I’ve worked with hundreds of PMs across different industries, sometimes coachin…" at bounding box center [307, 112] width 197 height 17
drag, startPoint x: 326, startPoint y: 118, endPoint x: 264, endPoint y: 112, distance: 63.2
click at [264, 112] on p "I’ve worked with hundreds of PMs across different industries, sometimes coachin…" at bounding box center [307, 112] width 197 height 17
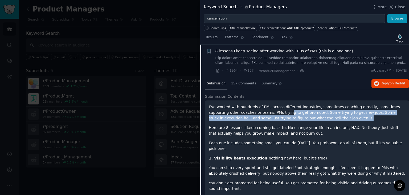
click at [264, 112] on p "I’ve worked with hundreds of PMs across different industries, sometimes coachin…" at bounding box center [307, 112] width 197 height 17
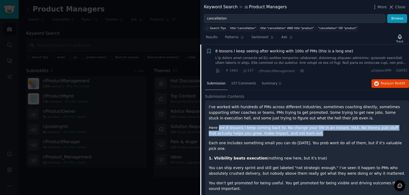
drag, startPoint x: 218, startPoint y: 126, endPoint x: 310, endPoint y: 137, distance: 92.3
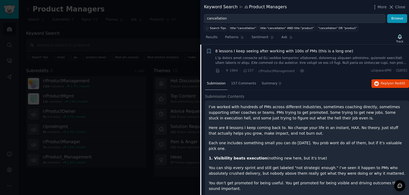
scroll to position [119, 0]
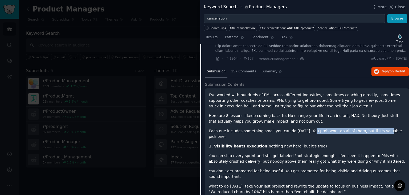
drag, startPoint x: 303, startPoint y: 128, endPoint x: 371, endPoint y: 132, distance: 68.3
click at [371, 132] on p "Each one includes something small you can do [DATE]. You prob wont do all of th…" at bounding box center [307, 133] width 197 height 11
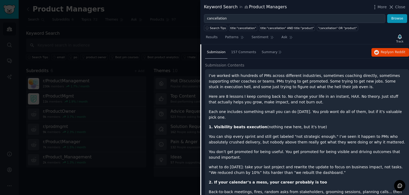
scroll to position [150, 0]
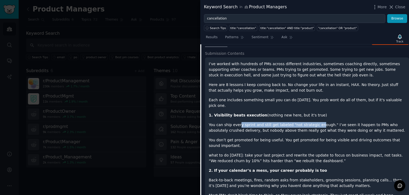
drag, startPoint x: 237, startPoint y: 120, endPoint x: 311, endPoint y: 118, distance: 74.4
click at [311, 122] on p "You can ship every sprint and still get labeled "not strategic enough." I’ve se…" at bounding box center [307, 127] width 197 height 11
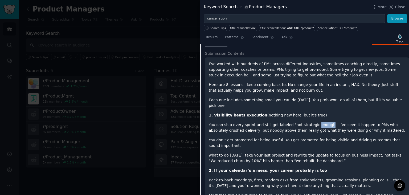
click at [311, 122] on p "You can ship every sprint and still get labeled "not strategic enough." I’ve se…" at bounding box center [307, 127] width 197 height 11
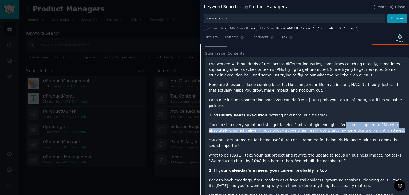
drag, startPoint x: 329, startPoint y: 116, endPoint x: 374, endPoint y: 125, distance: 46.5
click at [374, 125] on p "You can ship every sprint and still get labeled "not strategic enough." I’ve se…" at bounding box center [307, 127] width 197 height 11
drag, startPoint x: 374, startPoint y: 125, endPoint x: 365, endPoint y: 108, distance: 19.7
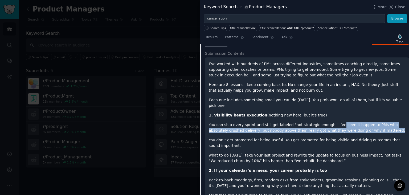
click at [365, 112] on p "1. Visibility beats execution (nothing new here, but it's true)" at bounding box center [307, 115] width 197 height 6
drag, startPoint x: 365, startPoint y: 108, endPoint x: 372, endPoint y: 121, distance: 14.8
click at [372, 122] on p "You can ship every sprint and still get labeled "not strategic enough." I’ve se…" at bounding box center [307, 127] width 197 height 11
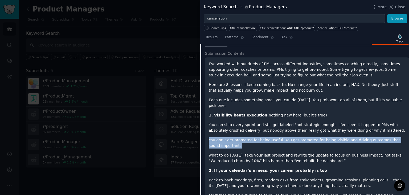
drag, startPoint x: 372, startPoint y: 121, endPoint x: 376, endPoint y: 137, distance: 16.0
click at [376, 137] on p "You don’t get promoted for being useful. You get promoted for being visible and…" at bounding box center [307, 142] width 197 height 11
drag, startPoint x: 376, startPoint y: 137, endPoint x: 379, endPoint y: 124, distance: 13.2
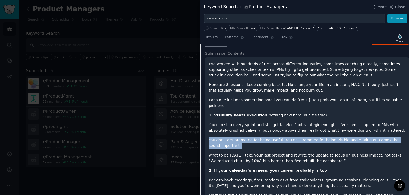
click at [379, 124] on p "You can ship every sprint and still get labeled "not strategic enough." I’ve se…" at bounding box center [307, 127] width 197 height 11
drag, startPoint x: 379, startPoint y: 124, endPoint x: 378, endPoint y: 141, distance: 17.4
click at [378, 141] on p "You don’t get promoted for being useful. You get promoted for being visible and…" at bounding box center [307, 142] width 197 height 11
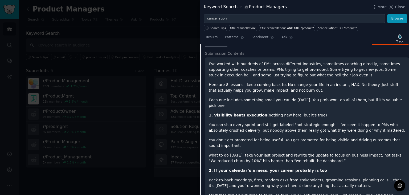
scroll to position [164, 0]
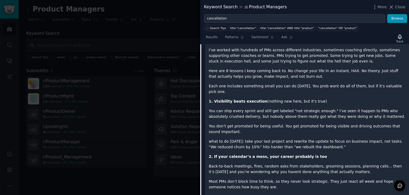
drag, startPoint x: 371, startPoint y: 139, endPoint x: 363, endPoint y: 122, distance: 18.7
drag, startPoint x: 363, startPoint y: 122, endPoint x: 242, endPoint y: 130, distance: 121.2
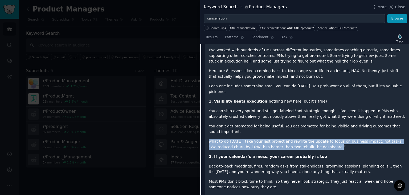
drag, startPoint x: 236, startPoint y: 126, endPoint x: 306, endPoint y: 137, distance: 71.2
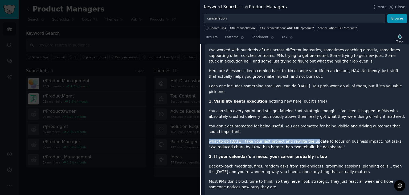
click at [306, 138] on p "what to do [DATE]: take your last project and rewrite the update to focus on bu…" at bounding box center [307, 143] width 197 height 11
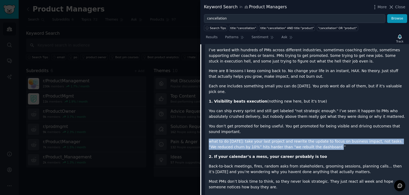
drag, startPoint x: 310, startPoint y: 141, endPoint x: 302, endPoint y: 127, distance: 15.9
click at [302, 127] on p "You don’t get promoted for being useful. You get promoted for being visible and…" at bounding box center [307, 128] width 197 height 11
drag, startPoint x: 302, startPoint y: 127, endPoint x: 310, endPoint y: 139, distance: 14.2
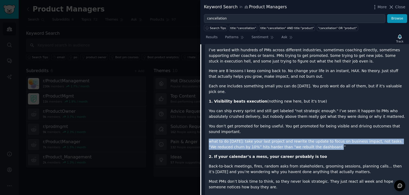
click at [310, 139] on p "what to do [DATE]: take your last project and rewrite the update to focus on bu…" at bounding box center [307, 143] width 197 height 11
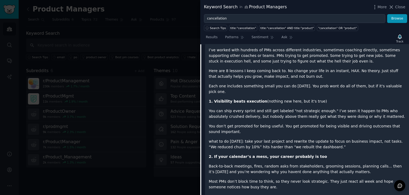
scroll to position [180, 0]
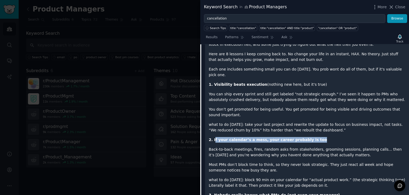
drag, startPoint x: 214, startPoint y: 133, endPoint x: 307, endPoint y: 135, distance: 93.5
click at [307, 137] on p "2. If your calendar’s a mess, your career probably is too" at bounding box center [307, 140] width 197 height 6
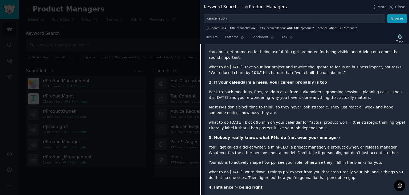
scroll to position [238, 0]
drag, startPoint x: 275, startPoint y: 127, endPoint x: 323, endPoint y: 127, distance: 48.2
click at [323, 135] on p "3. Nobody really knows what PMs do (not even your manager)" at bounding box center [307, 138] width 197 height 6
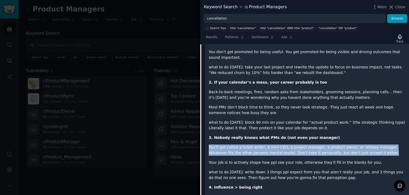
drag, startPoint x: 323, startPoint y: 131, endPoint x: 357, endPoint y: 144, distance: 36.3
click at [357, 144] on p "You’ll get called a ticket writer, a mini-CEO, a project manager, a product own…" at bounding box center [307, 149] width 197 height 11
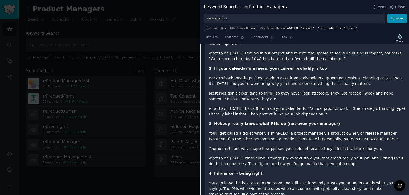
scroll to position [253, 0]
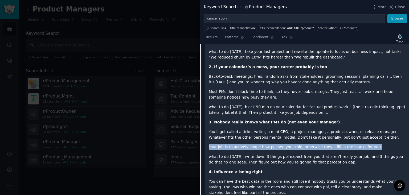
drag, startPoint x: 363, startPoint y: 141, endPoint x: 357, endPoint y: 131, distance: 11.8
click at [357, 131] on div "I’ve worked with hundreds of PMs across different industries, sometimes coachin…" at bounding box center [307, 198] width 197 height 481
click at [357, 131] on p "You’ll get called a ticket writer, a mini-CEO, a project manager, a product own…" at bounding box center [307, 134] width 197 height 11
drag, startPoint x: 357, startPoint y: 131, endPoint x: 363, endPoint y: 137, distance: 8.7
click at [363, 137] on div "I’ve worked with hundreds of PMs across different industries, sometimes coachin…" at bounding box center [307, 198] width 197 height 481
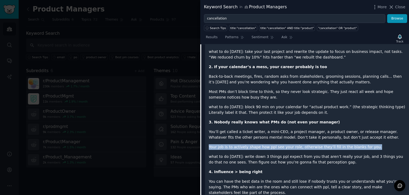
click at [363, 137] on div "I’ve worked with hundreds of PMs across different industries, sometimes coachin…" at bounding box center [307, 198] width 197 height 481
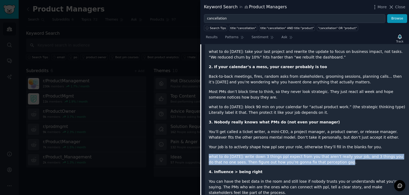
drag, startPoint x: 363, startPoint y: 137, endPoint x: 330, endPoint y: 154, distance: 37.3
click at [330, 154] on div "I’ve worked with hundreds of PMs across different industries, sometimes coachin…" at bounding box center [307, 198] width 197 height 481
click at [330, 154] on p "what to do [DATE]: write down 3 things ppl expect from you that aren’t really y…" at bounding box center [307, 158] width 197 height 11
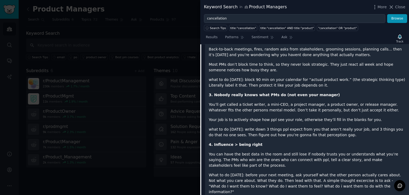
scroll to position [281, 0]
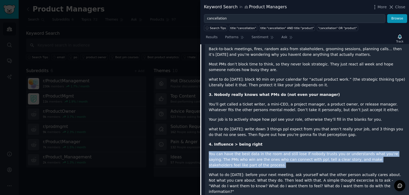
drag, startPoint x: 209, startPoint y: 147, endPoint x: 403, endPoint y: 155, distance: 193.4
click at [403, 155] on p "You can have the best data in the room and still lose if nobody trusts you or u…" at bounding box center [307, 159] width 197 height 17
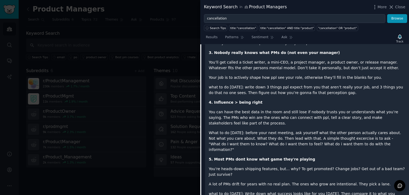
scroll to position [349, 0]
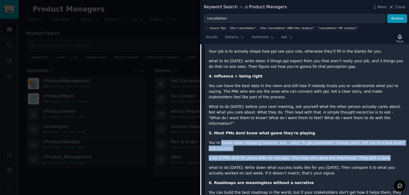
drag, startPoint x: 221, startPoint y: 124, endPoint x: 373, endPoint y: 131, distance: 152.5
click at [373, 131] on div "I’ve worked with hundreds of PMs across different industries, sometimes coachin…" at bounding box center [307, 102] width 197 height 481
drag, startPoint x: 373, startPoint y: 131, endPoint x: 347, endPoint y: 115, distance: 30.5
click at [347, 115] on div "I’ve worked with hundreds of PMs across different industries, sometimes coachin…" at bounding box center [307, 102] width 197 height 481
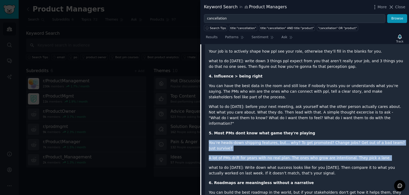
click at [347, 130] on p "5. Most PMs dont know what game they're playing" at bounding box center [307, 133] width 197 height 6
drag, startPoint x: 347, startPoint y: 115, endPoint x: 374, endPoint y: 131, distance: 31.7
click at [374, 131] on div "I’ve worked with hundreds of PMs across different industries, sometimes coachin…" at bounding box center [307, 102] width 197 height 481
drag, startPoint x: 375, startPoint y: 133, endPoint x: 372, endPoint y: 148, distance: 14.7
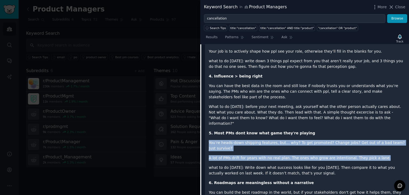
click at [372, 148] on div "I’ve worked with hundreds of PMs across different industries, sometimes coachin…" at bounding box center [307, 102] width 197 height 481
click at [372, 164] on p "what to do [DATE]: Write down what success looks like for you [DATE]. Then comp…" at bounding box center [307, 169] width 197 height 11
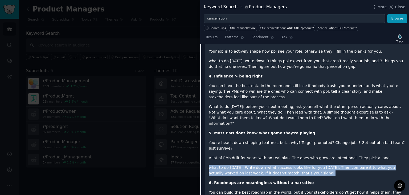
drag, startPoint x: 372, startPoint y: 148, endPoint x: 383, endPoint y: 128, distance: 22.5
click at [383, 128] on div "I’ve worked with hundreds of PMs across different industries, sometimes coachin…" at bounding box center [307, 102] width 197 height 481
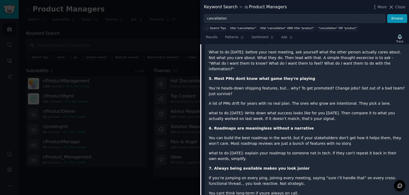
scroll to position [403, 0]
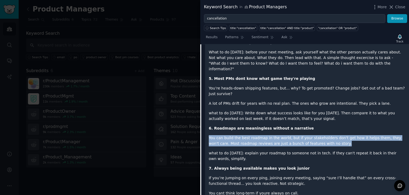
drag, startPoint x: 208, startPoint y: 113, endPoint x: 320, endPoint y: 119, distance: 112.0
click at [320, 119] on div "I’ve worked with hundreds of PMs across different industries, sometimes coachin…" at bounding box center [307, 52] width 204 height 497
click at [320, 135] on p "You can build the best roadmap in the world, but if your stakeholders don't get…" at bounding box center [307, 140] width 197 height 11
drag, startPoint x: 320, startPoint y: 119, endPoint x: 321, endPoint y: 107, distance: 11.8
click at [321, 107] on div "I’ve worked with hundreds of PMs across different industries, sometimes coachin…" at bounding box center [307, 48] width 197 height 481
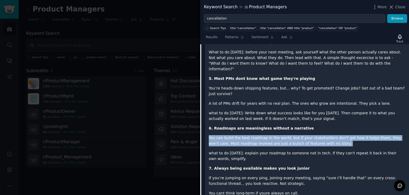
click at [321, 125] on p "6. Roadmaps are meaningless without a narrative" at bounding box center [307, 128] width 197 height 6
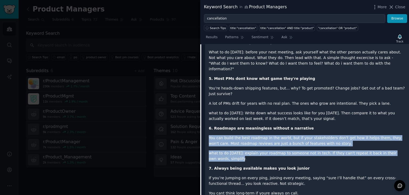
drag, startPoint x: 321, startPoint y: 107, endPoint x: 322, endPoint y: 135, distance: 28.3
click at [322, 135] on div "I’ve worked with hundreds of PMs across different industries, sometimes coachin…" at bounding box center [307, 48] width 197 height 481
click at [322, 150] on p "what to do [DATE]: explain your roadmap to someone not in tech. If they can't r…" at bounding box center [307, 155] width 197 height 11
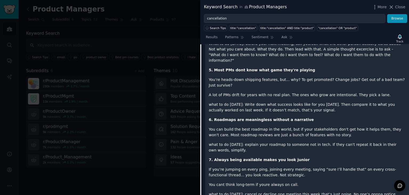
scroll to position [413, 0]
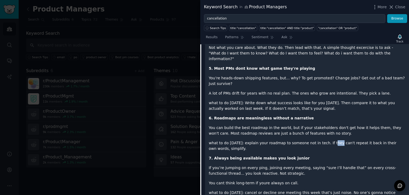
drag, startPoint x: 322, startPoint y: 122, endPoint x: 329, endPoint y: 114, distance: 10.8
click at [329, 114] on div "I’ve worked with hundreds of PMs across different industries, sometimes coachin…" at bounding box center [307, 38] width 197 height 481
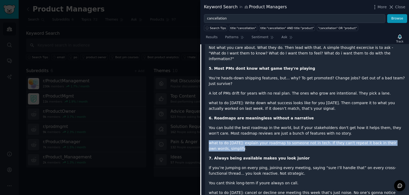
drag, startPoint x: 331, startPoint y: 111, endPoint x: 337, endPoint y: 124, distance: 14.1
click at [337, 124] on div "I’ve worked with hundreds of PMs across different industries, sometimes coachin…" at bounding box center [307, 38] width 197 height 481
click at [337, 140] on p "what to do [DATE]: explain your roadmap to someone not in tech. If they can't r…" at bounding box center [307, 145] width 197 height 11
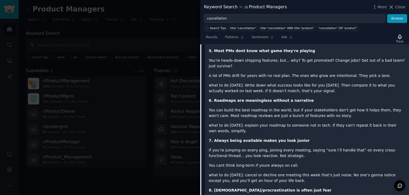
scroll to position [432, 0]
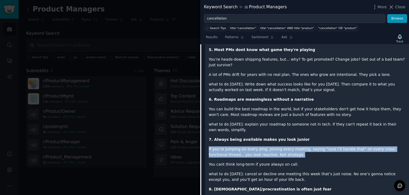
drag, startPoint x: 312, startPoint y: 117, endPoint x: 318, endPoint y: 131, distance: 15.1
click at [318, 131] on div "I’ve worked with hundreds of PMs across different industries, sometimes coachin…" at bounding box center [307, 19] width 197 height 481
click at [318, 146] on p "If you’re jumping on every ping, joining every meeting, saying “sure I’ll handl…" at bounding box center [307, 151] width 197 height 11
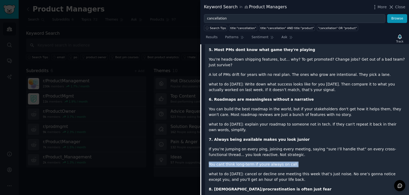
drag, startPoint x: 318, startPoint y: 131, endPoint x: 323, endPoint y: 138, distance: 8.6
click at [323, 138] on div "I’ve worked with hundreds of PMs across different industries, sometimes coachin…" at bounding box center [307, 19] width 197 height 481
click at [323, 161] on p "You cant think long-term if youre always on call." at bounding box center [307, 164] width 197 height 6
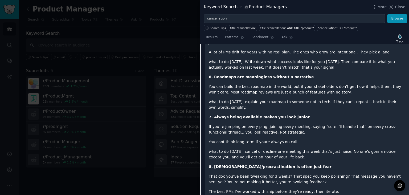
scroll to position [454, 0]
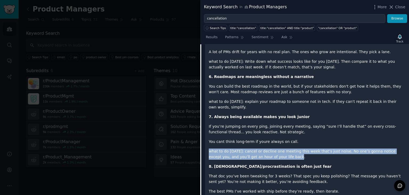
drag, startPoint x: 318, startPoint y: 134, endPoint x: 320, endPoint y: 121, distance: 13.3
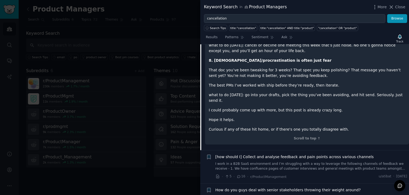
scroll to position [562, 0]
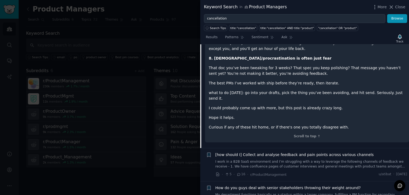
click at [298, 159] on link "I work in a B2B SaaS environment and I’m struggling with a way to leverage the …" at bounding box center [312, 163] width 192 height 9
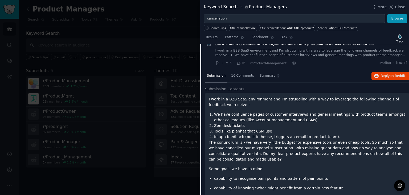
scroll to position [140, 0]
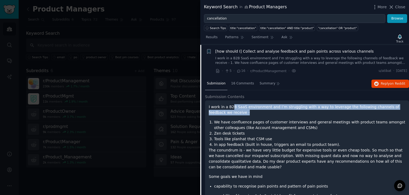
drag, startPoint x: 231, startPoint y: 107, endPoint x: 303, endPoint y: 112, distance: 71.8
click at [303, 112] on p "I work in a B2B SaaS environment and I’m struggling with a way to leverage the …" at bounding box center [307, 109] width 197 height 11
drag, startPoint x: 303, startPoint y: 112, endPoint x: 221, endPoint y: 115, distance: 82.2
click at [221, 115] on div "I work in a B2B SaaS environment and I’m struggling with a way to leverage the …" at bounding box center [307, 156] width 197 height 104
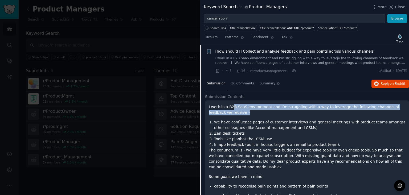
click at [221, 115] on div "I work in a B2B SaaS environment and I’m struggling with a way to leverage the …" at bounding box center [307, 156] width 197 height 104
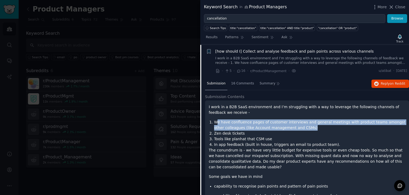
drag, startPoint x: 216, startPoint y: 119, endPoint x: 331, endPoint y: 126, distance: 115.3
click at [331, 126] on li "We have confluence pages of customer interviews and general meetings with produ…" at bounding box center [309, 124] width 191 height 11
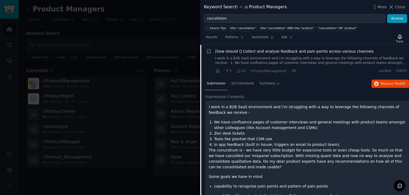
click at [325, 125] on li "We have confluence pages of customer interviews and general meetings with produ…" at bounding box center [309, 124] width 191 height 11
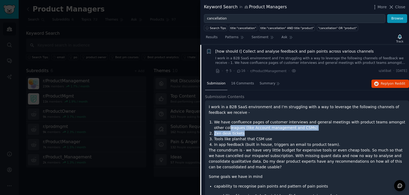
drag, startPoint x: 257, startPoint y: 133, endPoint x: 219, endPoint y: 124, distance: 39.3
click at [219, 124] on ol "We have confluence pages of customer interviews and general meetings with produ…" at bounding box center [307, 133] width 197 height 28
click at [219, 124] on li "We have confluence pages of customer interviews and general meetings with produ…" at bounding box center [309, 124] width 191 height 11
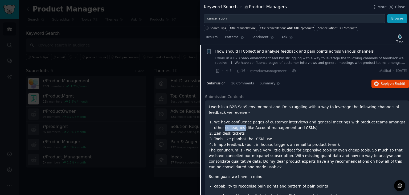
click at [219, 124] on li "We have confluence pages of customer interviews and general meetings with produ…" at bounding box center [309, 124] width 191 height 11
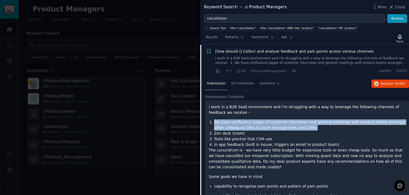
drag, startPoint x: 215, startPoint y: 122, endPoint x: 295, endPoint y: 125, distance: 79.8
click at [295, 125] on li "We have confluence pages of customer interviews and general meetings with produ…" at bounding box center [309, 124] width 191 height 11
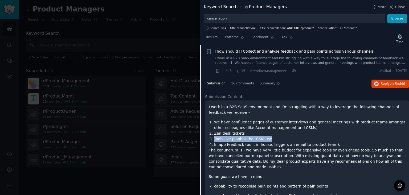
drag, startPoint x: 246, startPoint y: 132, endPoint x: 265, endPoint y: 137, distance: 20.6
click at [265, 137] on ol "We have confluence pages of customer interviews and general meetings with produ…" at bounding box center [307, 133] width 197 height 28
click at [265, 137] on li "Tools like planhat that CSM use" at bounding box center [309, 139] width 191 height 6
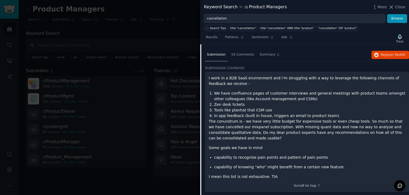
scroll to position [168, 0]
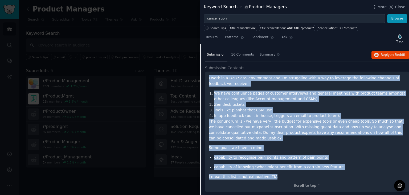
drag, startPoint x: 208, startPoint y: 78, endPoint x: 279, endPoint y: 174, distance: 119.9
click at [279, 174] on div "I work in a B2B SaaS environment and I’m struggling with a way to leverage the …" at bounding box center [307, 131] width 204 height 120
click at [290, 110] on li "Tools like planhat that CSM use" at bounding box center [309, 110] width 191 height 6
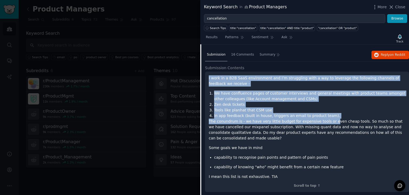
drag, startPoint x: 208, startPoint y: 77, endPoint x: 323, endPoint y: 118, distance: 122.0
click at [323, 118] on div "I work in a B2B SaaS environment and I’m struggling with a way to leverage the …" at bounding box center [307, 131] width 204 height 120
click at [323, 118] on p "The conundrum is - we have very little budget for expensive tools or even cheap…" at bounding box center [307, 129] width 197 height 22
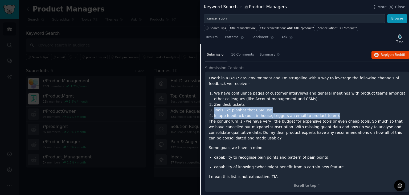
drag, startPoint x: 327, startPoint y: 115, endPoint x: 323, endPoint y: 105, distance: 10.4
click at [323, 105] on ol "We have confluence pages of customer interviews and general meetings with produ…" at bounding box center [307, 104] width 197 height 28
click at [323, 105] on li "Zen desk tickets" at bounding box center [309, 105] width 191 height 6
drag, startPoint x: 323, startPoint y: 105, endPoint x: 335, endPoint y: 113, distance: 14.9
click at [335, 113] on ol "We have confluence pages of customer interviews and general meetings with produ…" at bounding box center [307, 104] width 197 height 28
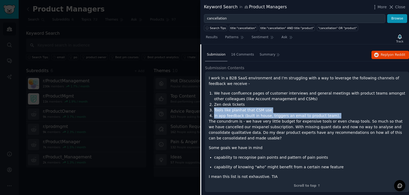
click at [335, 113] on li "In app feedback (built in house, triggers an email to product team)." at bounding box center [309, 116] width 191 height 6
drag, startPoint x: 335, startPoint y: 113, endPoint x: 336, endPoint y: 135, distance: 22.1
click at [336, 135] on div "I work in a B2B SaaS environment and I’m struggling with a way to leverage the …" at bounding box center [307, 127] width 197 height 104
click at [336, 135] on p "The conundrum is - we have very little budget for expensive tools or even cheap…" at bounding box center [307, 129] width 197 height 22
drag, startPoint x: 336, startPoint y: 135, endPoint x: 339, endPoint y: 116, distance: 18.8
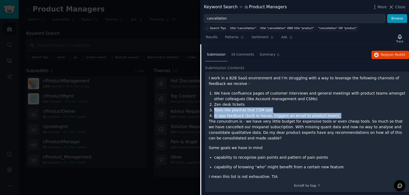
click at [339, 116] on div "I work in a B2B SaaS environment and I’m struggling with a way to leverage the …" at bounding box center [307, 127] width 197 height 104
click at [339, 116] on li "In app feedback (built in house, triggers an email to product team)." at bounding box center [309, 116] width 191 height 6
drag, startPoint x: 339, startPoint y: 116, endPoint x: 340, endPoint y: 135, distance: 18.1
click at [340, 135] on div "I work in a B2B SaaS environment and I’m struggling with a way to leverage the …" at bounding box center [307, 127] width 197 height 104
click at [340, 135] on p "The conundrum is - we have very little budget for expensive tools or even cheap…" at bounding box center [307, 129] width 197 height 22
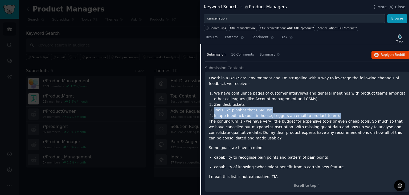
drag, startPoint x: 340, startPoint y: 135, endPoint x: 341, endPoint y: 113, distance: 21.9
click at [341, 113] on div "I work in a B2B SaaS environment and I’m struggling with a way to leverage the …" at bounding box center [307, 127] width 197 height 104
click at [341, 113] on li "In app feedback (built in house, triggers an email to product team)." at bounding box center [309, 116] width 191 height 6
drag, startPoint x: 341, startPoint y: 113, endPoint x: 339, endPoint y: 138, distance: 25.4
click at [339, 138] on div "I work in a B2B SaaS environment and I’m struggling with a way to leverage the …" at bounding box center [307, 127] width 197 height 104
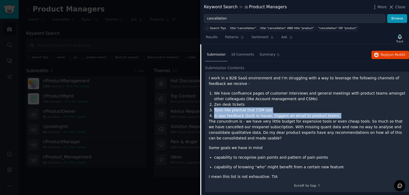
click at [339, 138] on p "The conundrum is - we have very little budget for expensive tools or even cheap…" at bounding box center [307, 129] width 197 height 22
drag, startPoint x: 339, startPoint y: 138, endPoint x: 347, endPoint y: 116, distance: 23.7
click at [347, 116] on div "I work in a B2B SaaS environment and I’m struggling with a way to leverage the …" at bounding box center [307, 127] width 197 height 104
click at [347, 116] on li "In app feedback (built in house, triggers an email to product team)." at bounding box center [309, 116] width 191 height 6
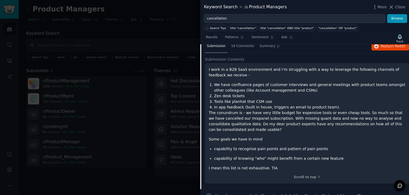
scroll to position [177, 0]
click at [236, 46] on span "16 Comments" at bounding box center [242, 46] width 23 height 5
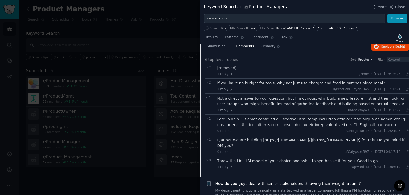
click at [233, 84] on div "if you have no budget for tools, why not just use chatgpt and feed in batches p…" at bounding box center [313, 83] width 192 height 6
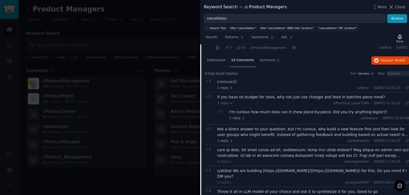
scroll to position [162, 0]
click at [259, 131] on div "Not a direct answer to your question, but I’m curious, why build a new feature …" at bounding box center [313, 132] width 192 height 11
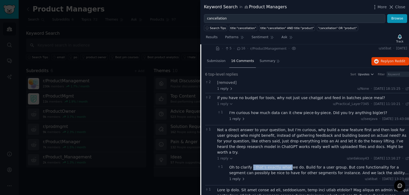
drag, startPoint x: 250, startPoint y: 157, endPoint x: 285, endPoint y: 160, distance: 35.1
click at [285, 162] on div "1 Oh to clarify - that’s exactly what we do. Build for a user group. But core f…" at bounding box center [313, 172] width 192 height 21
click at [285, 164] on div "Oh to clarify - that’s exactly what we do. Build for a user group. But core fun…" at bounding box center [319, 169] width 180 height 11
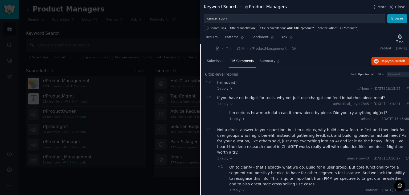
click at [285, 164] on div "Oh to clarify - that’s exactly what we do. Build for a user group. But core fun…" at bounding box center [319, 175] width 180 height 22
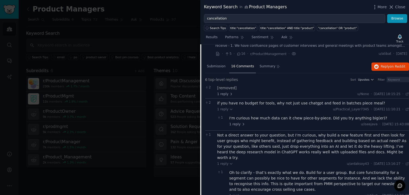
scroll to position [157, 0]
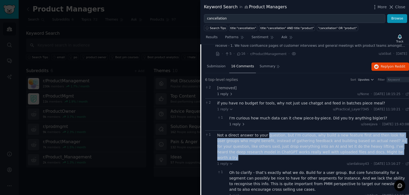
drag, startPoint x: 264, startPoint y: 136, endPoint x: 364, endPoint y: 149, distance: 100.8
click at [364, 149] on div "Not a direct answer to your question, but I’m curious, why build a new feature …" at bounding box center [313, 146] width 192 height 28
drag, startPoint x: 364, startPoint y: 149, endPoint x: 226, endPoint y: 137, distance: 138.9
click at [226, 137] on div "Not a direct answer to your question, but I’m curious, why build a new feature …" at bounding box center [313, 146] width 192 height 28
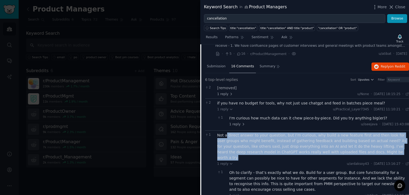
click at [226, 137] on div "Not a direct answer to your question, but I’m curious, why build a new feature …" at bounding box center [313, 146] width 192 height 28
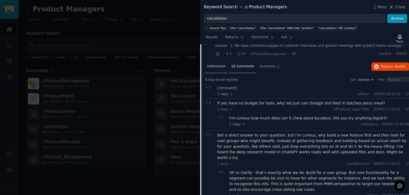
click at [217, 64] on span "Submission" at bounding box center [216, 66] width 19 height 5
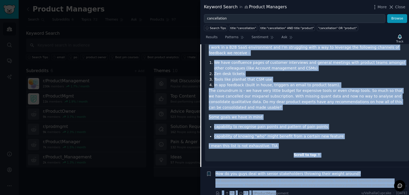
scroll to position [203, 0]
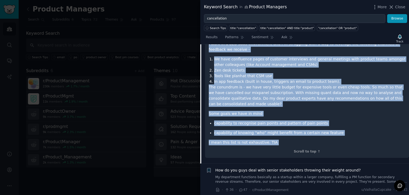
drag, startPoint x: 208, startPoint y: 89, endPoint x: 272, endPoint y: 146, distance: 86.4
click at [272, 146] on div "I work in a B2B SaaS environment and I’m struggling with a way to leverage the …" at bounding box center [307, 97] width 204 height 120
copy div "I work in a B2B SaaS environment and I’m struggling with a way to leverage the …"
